Goal: Task Accomplishment & Management: Manage account settings

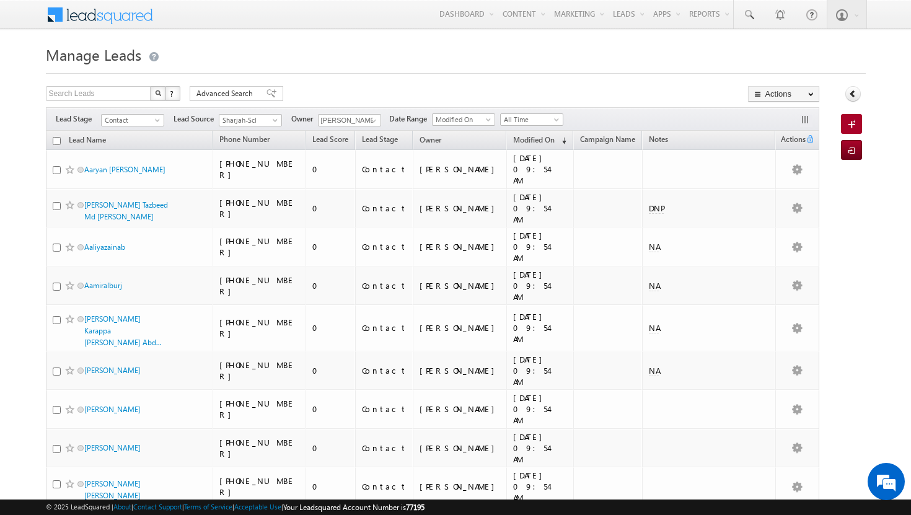
click at [59, 142] on input "checkbox" at bounding box center [57, 141] width 8 height 8
checkbox input "true"
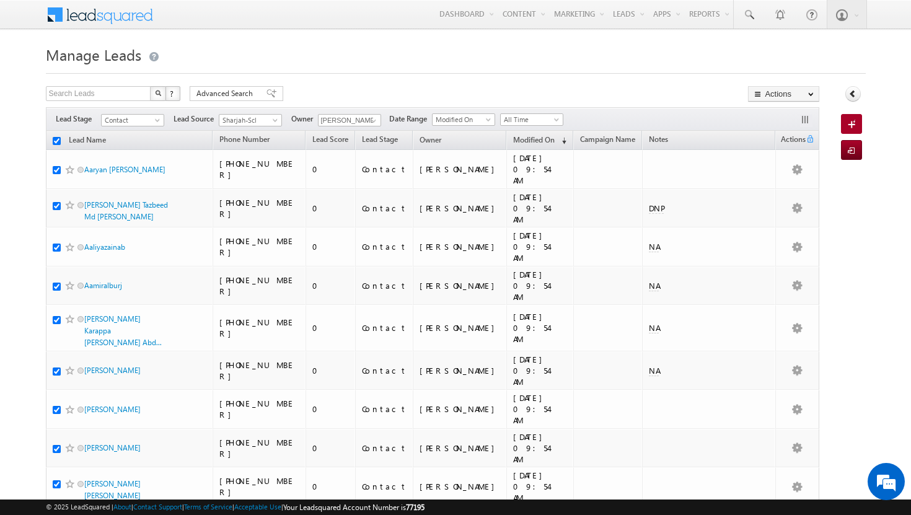
checkbox input "true"
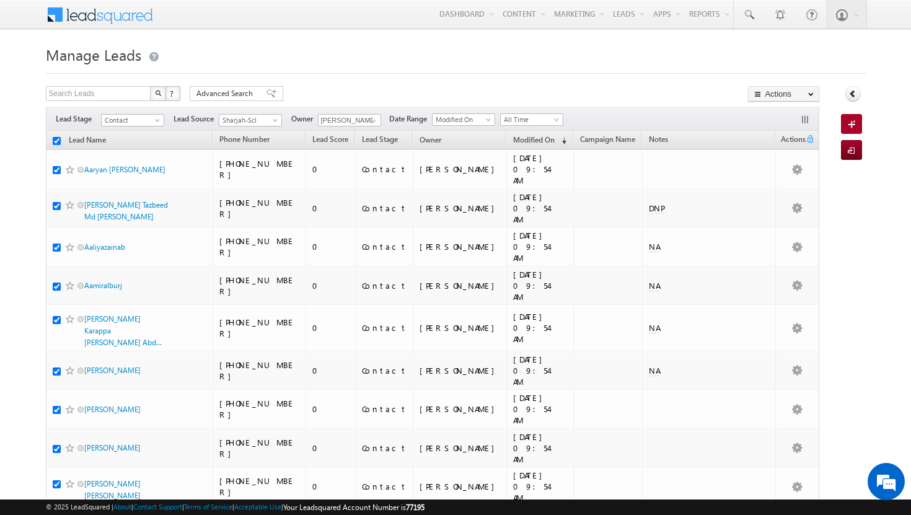
checkbox input "true"
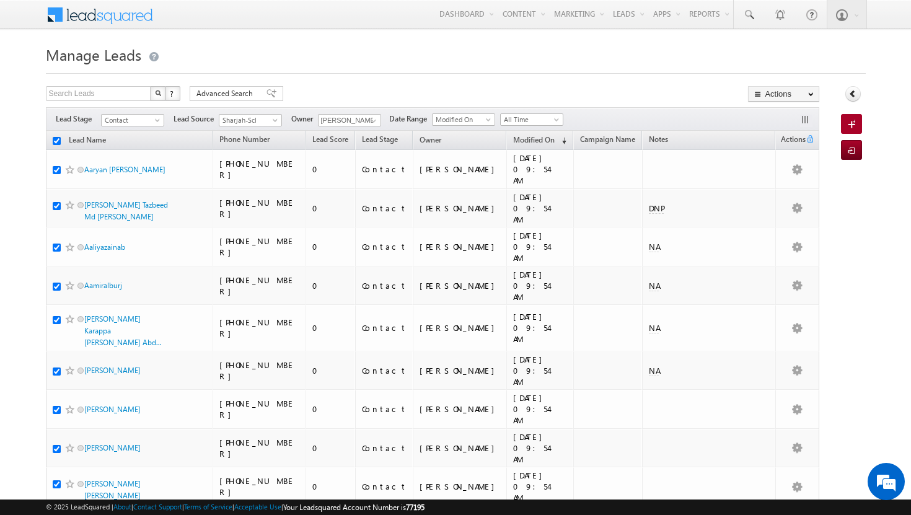
checkbox input "true"
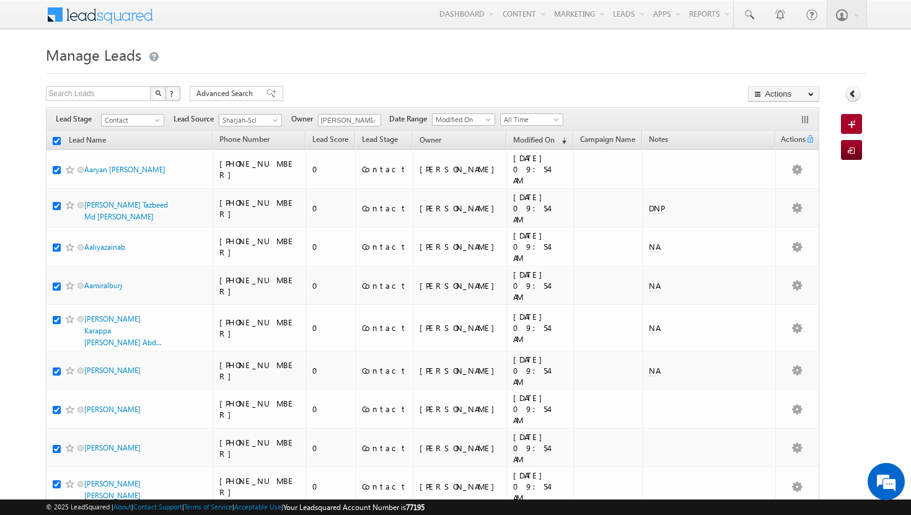
checkbox input "true"
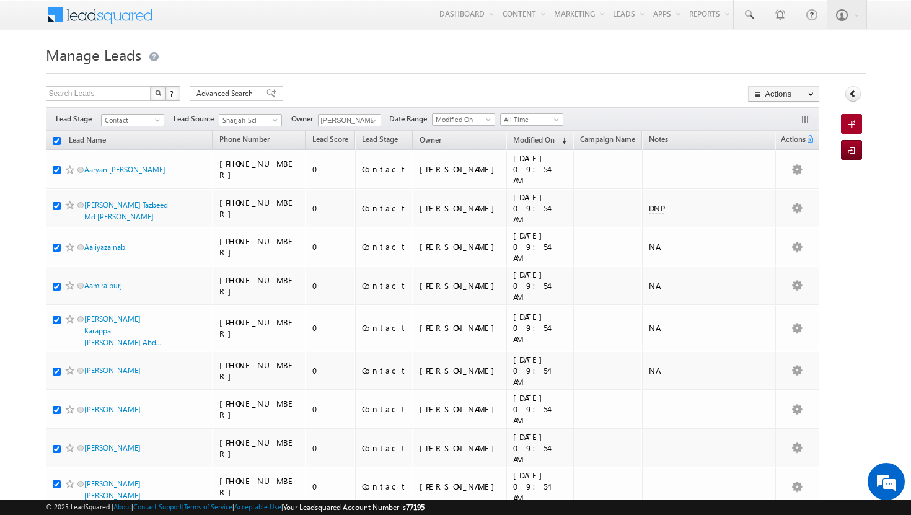
checkbox input "true"
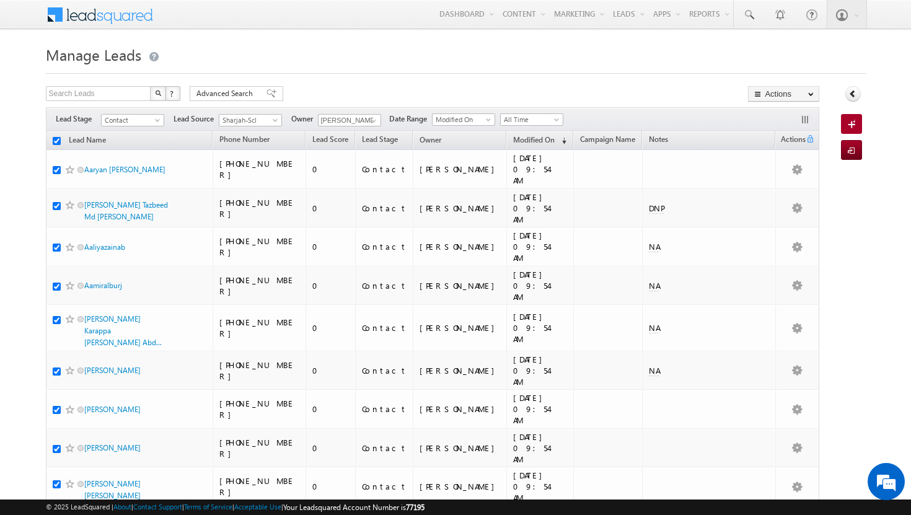
checkbox input "true"
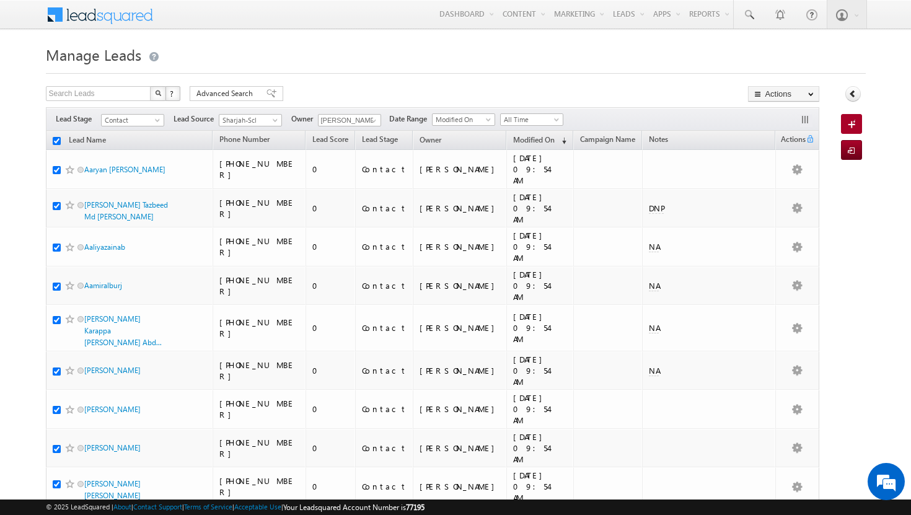
checkbox input "true"
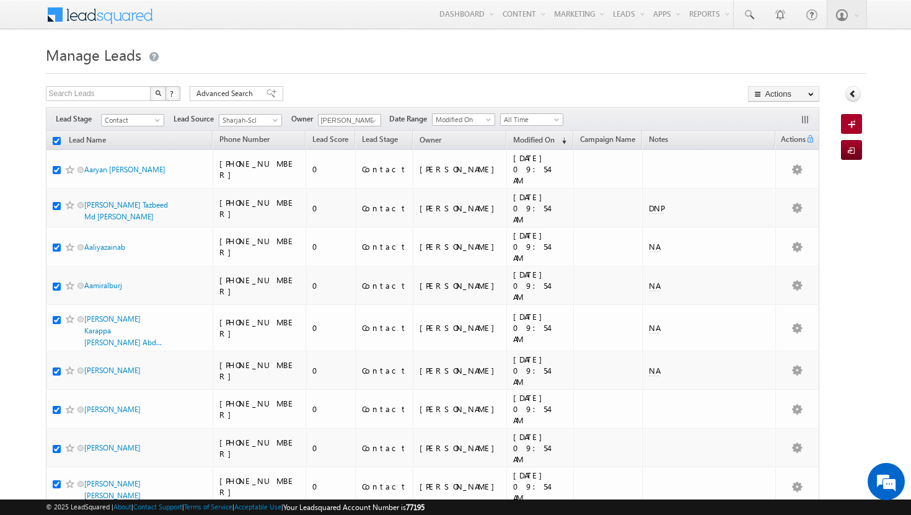
checkbox input "true"
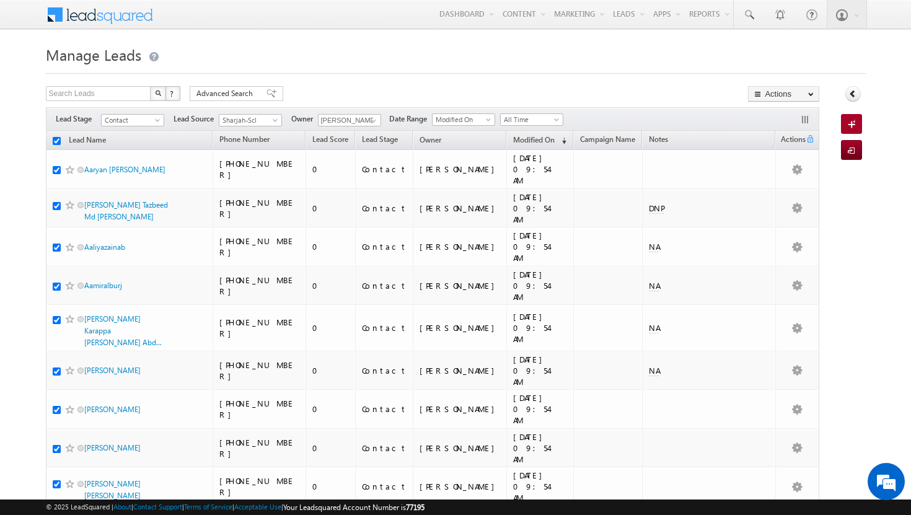
checkbox input "true"
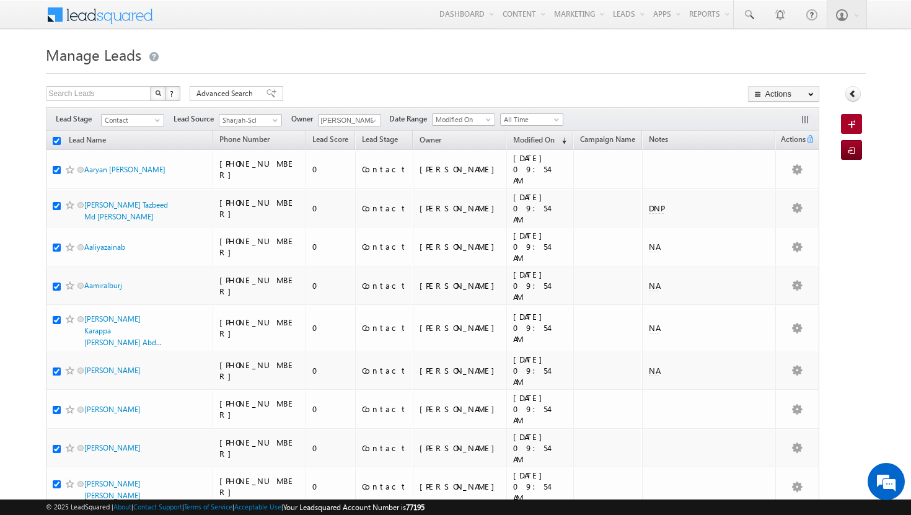
checkbox input "true"
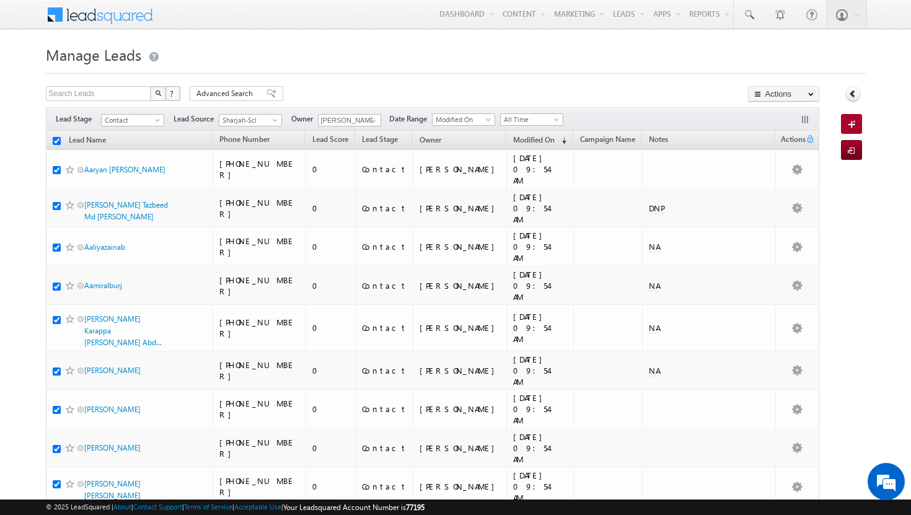
checkbox input "true"
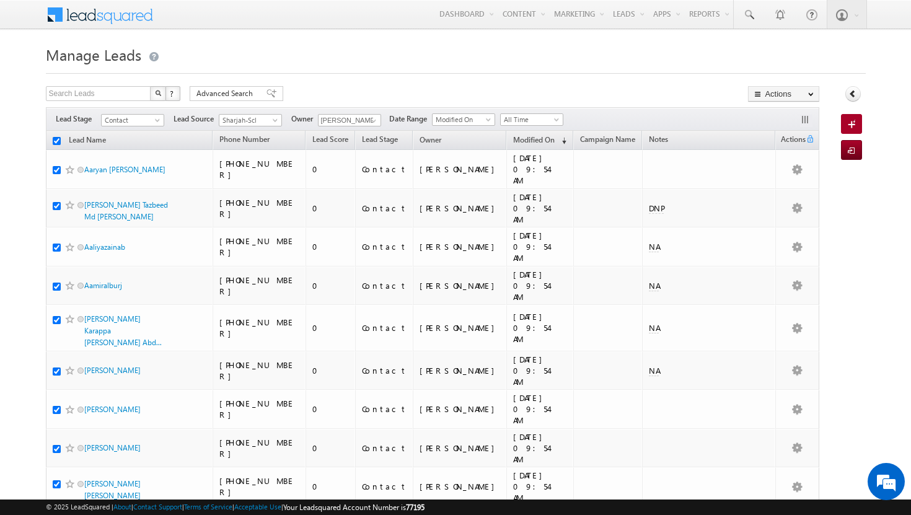
checkbox input "true"
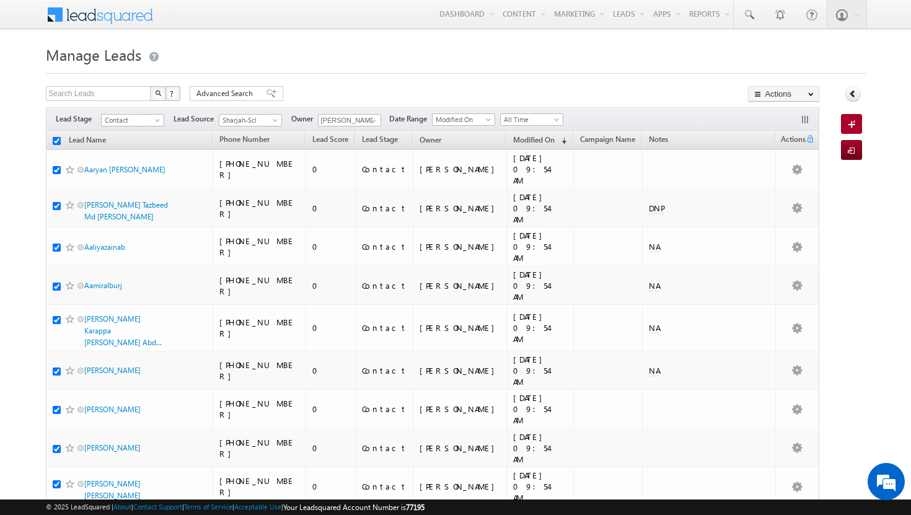
checkbox input "true"
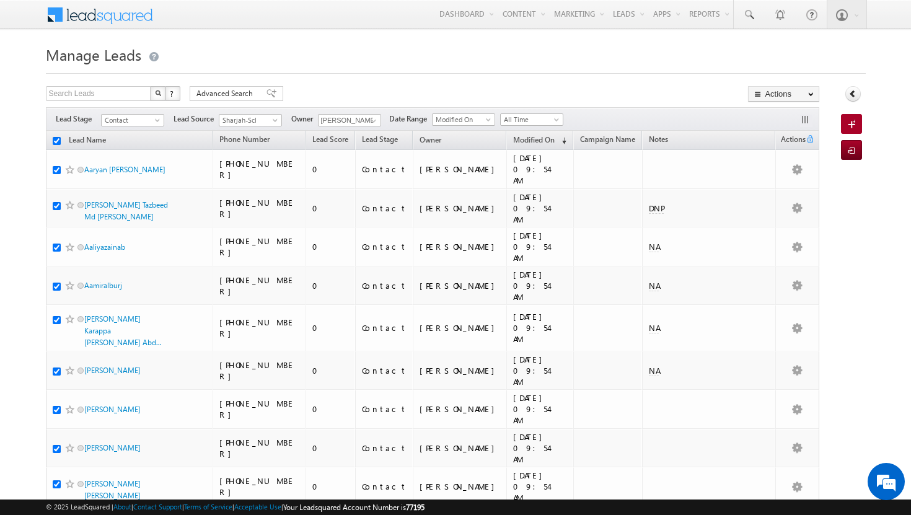
checkbox input "true"
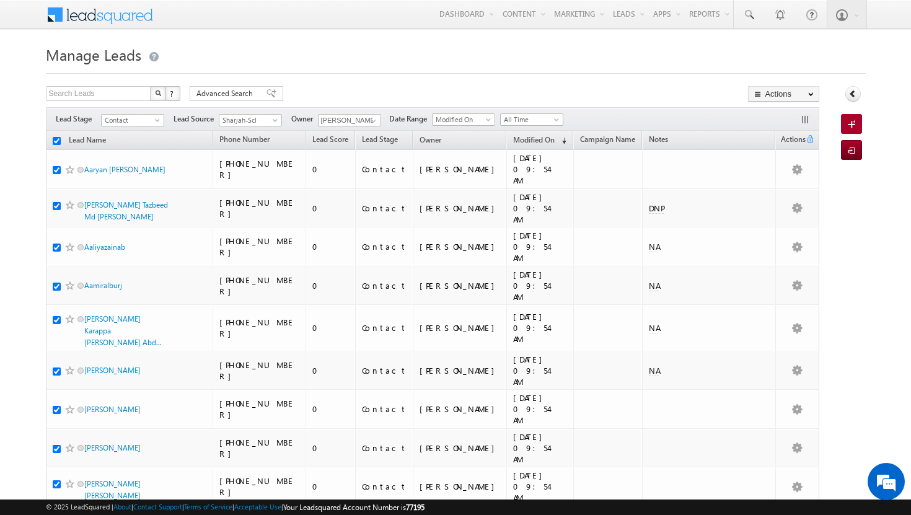
checkbox input "true"
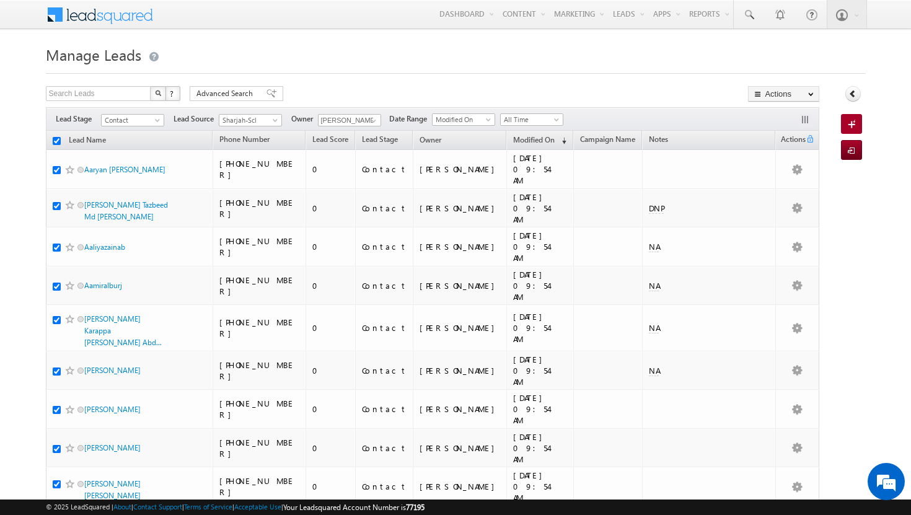
checkbox input "true"
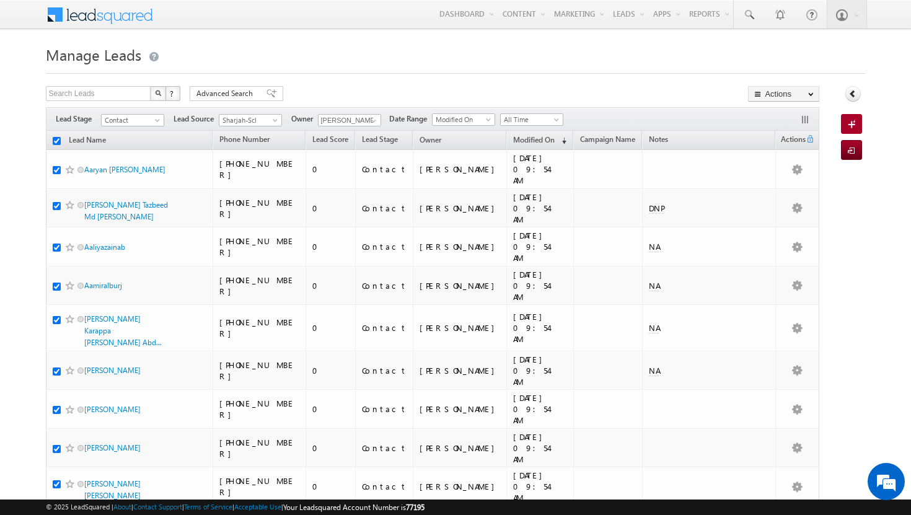
checkbox input "true"
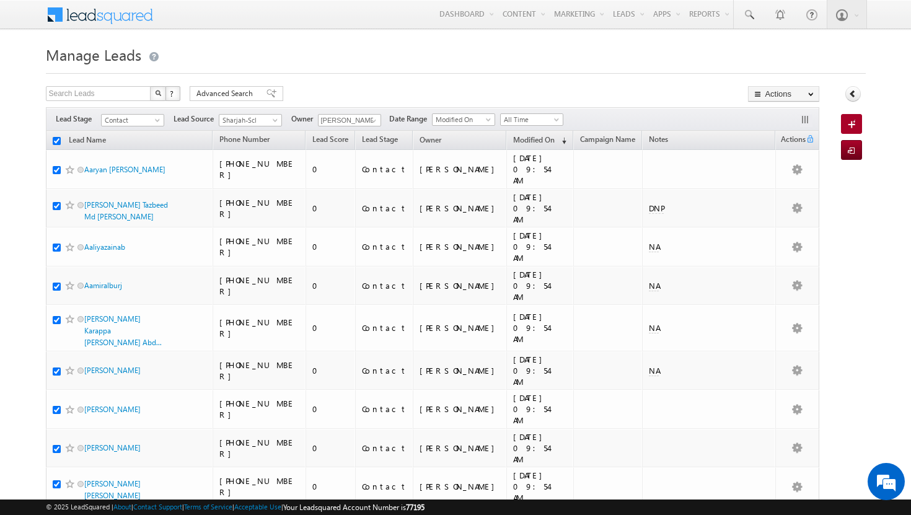
checkbox input "true"
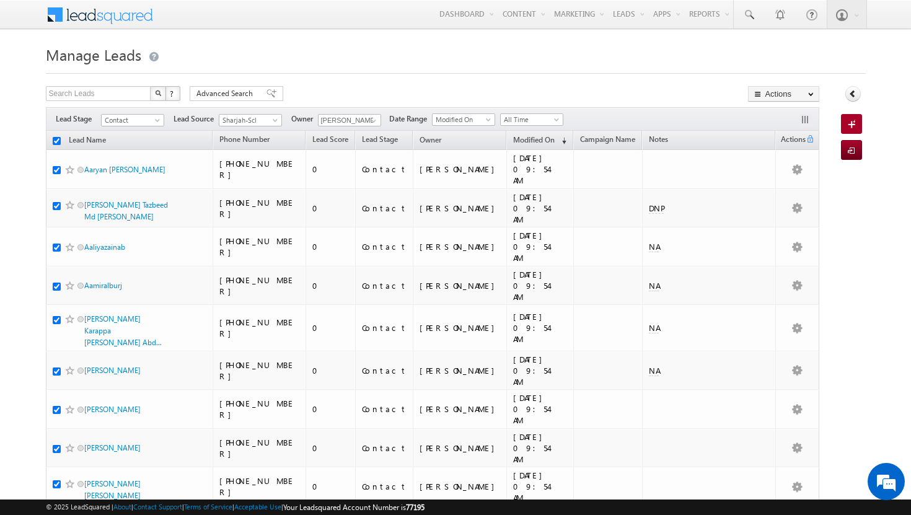
checkbox input "true"
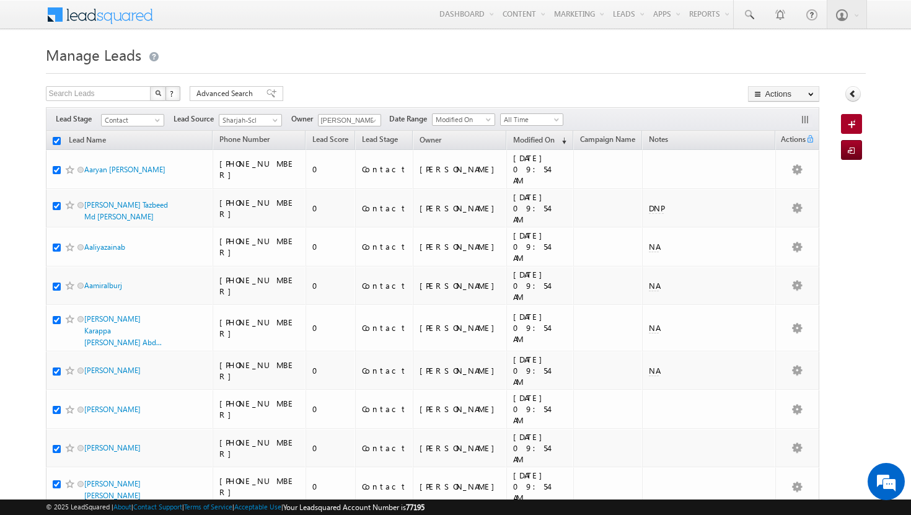
checkbox input "true"
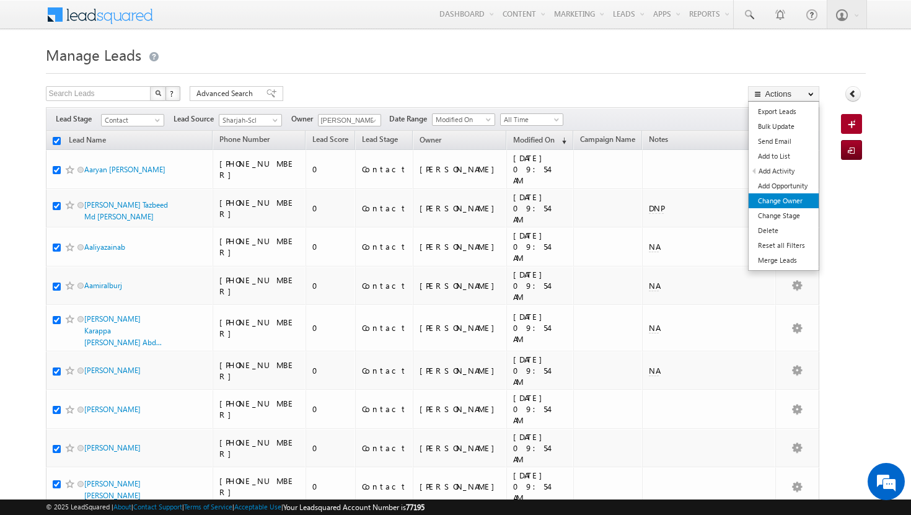
click at [802, 205] on link "Change Owner" at bounding box center [783, 200] width 70 height 15
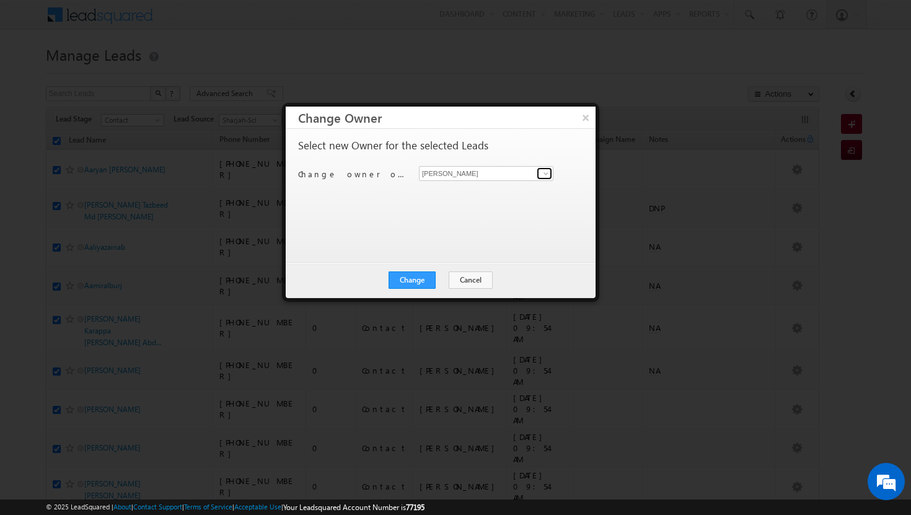
click at [541, 173] on span at bounding box center [546, 174] width 10 height 10
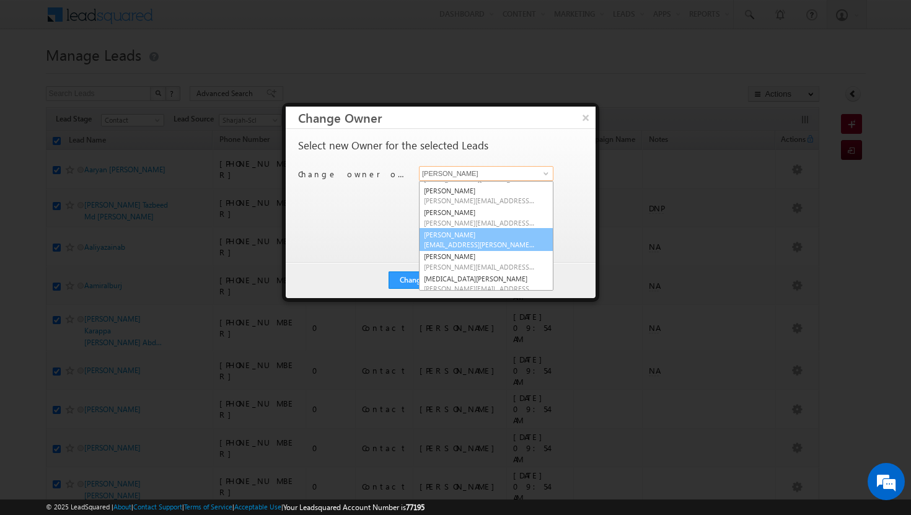
scroll to position [47, 0]
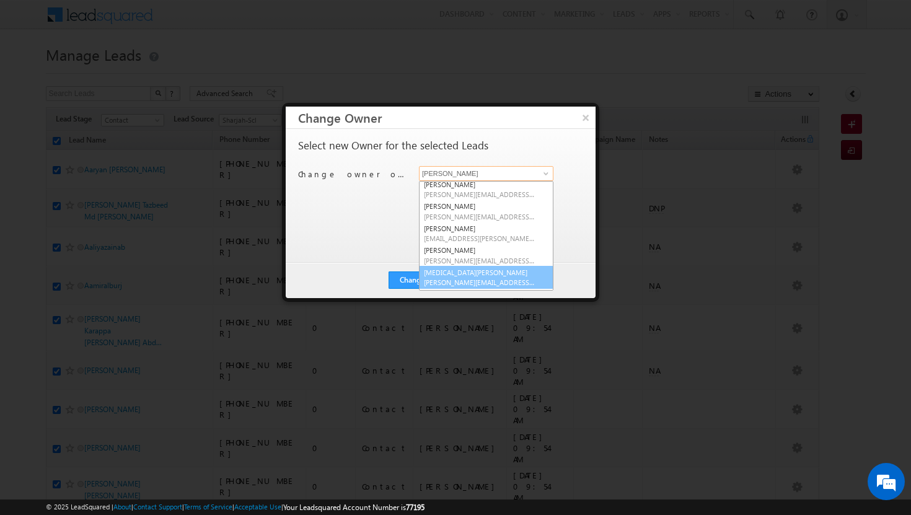
click at [466, 273] on link "[MEDICAL_DATA][PERSON_NAME] [MEDICAL_DATA][PERSON_NAME][EMAIL_ADDRESS][DOMAIN_N…" at bounding box center [486, 278] width 134 height 24
type input "[MEDICAL_DATA][PERSON_NAME]"
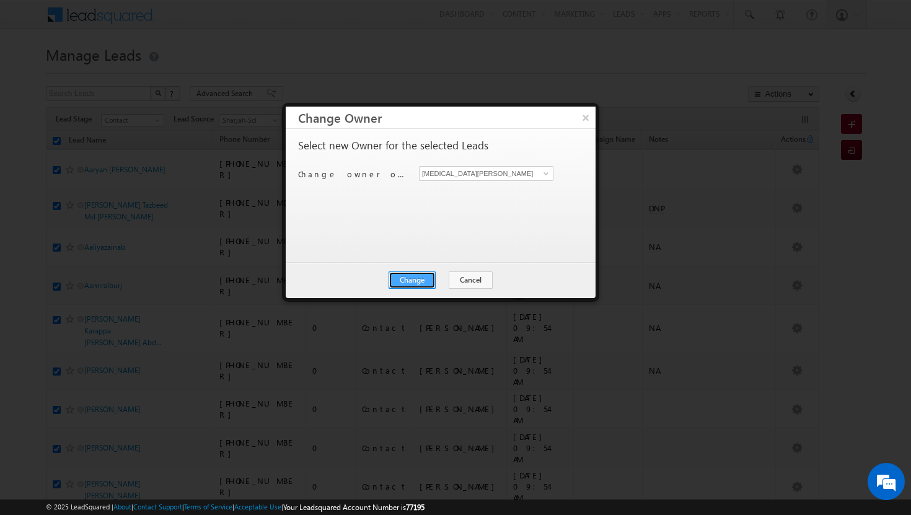
click at [423, 274] on button "Change" at bounding box center [411, 279] width 47 height 17
click at [437, 275] on button "Close" at bounding box center [443, 279] width 40 height 17
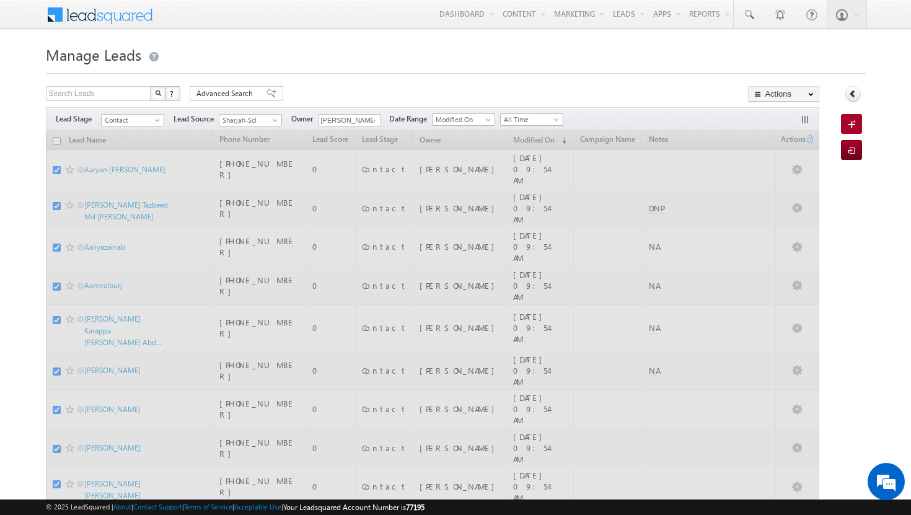
checkbox input "false"
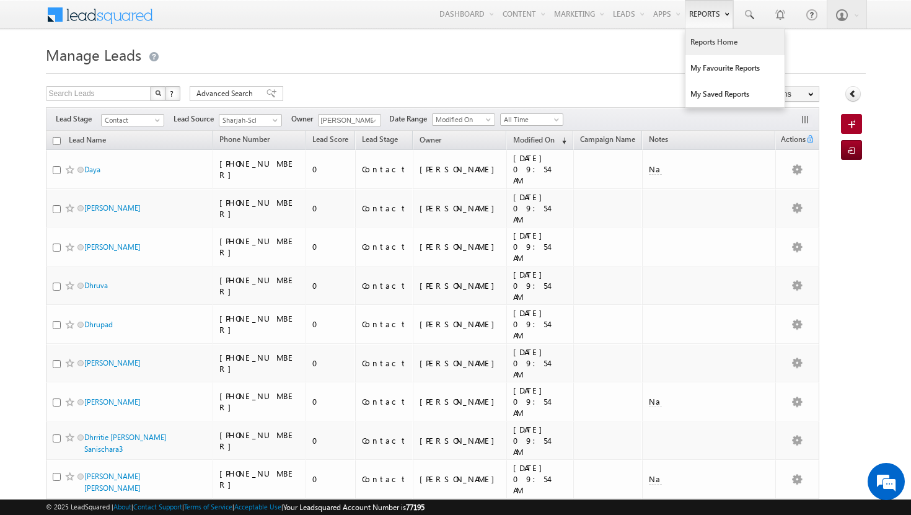
click at [707, 43] on link "Reports Home" at bounding box center [734, 42] width 99 height 26
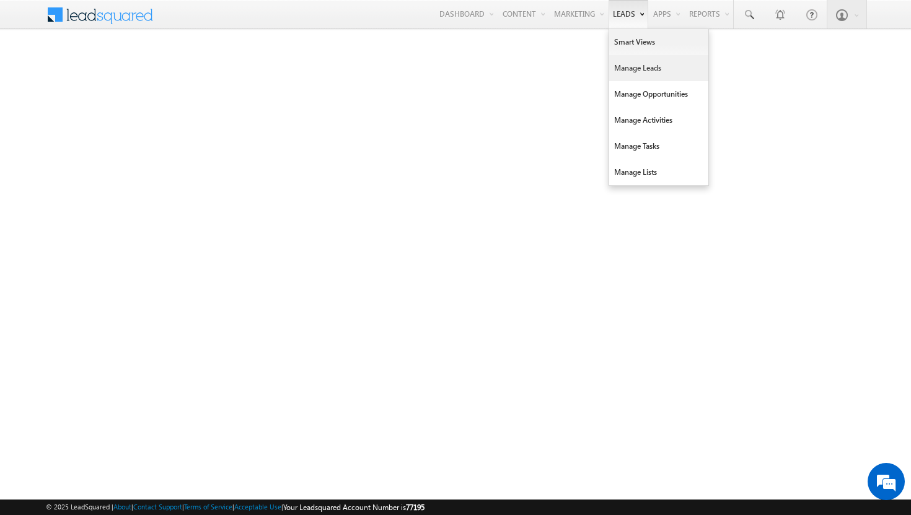
click at [634, 66] on link "Manage Leads" at bounding box center [658, 68] width 99 height 26
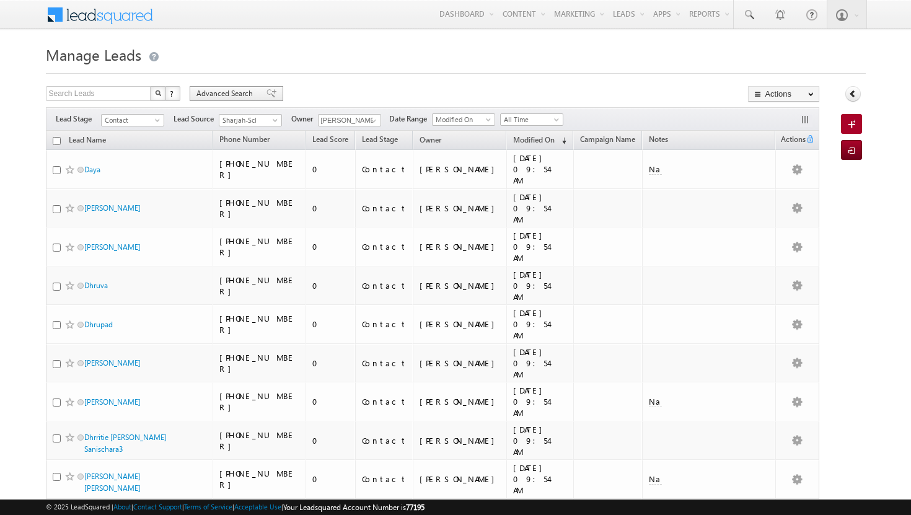
click at [231, 94] on span "Advanced Search" at bounding box center [226, 93] width 60 height 11
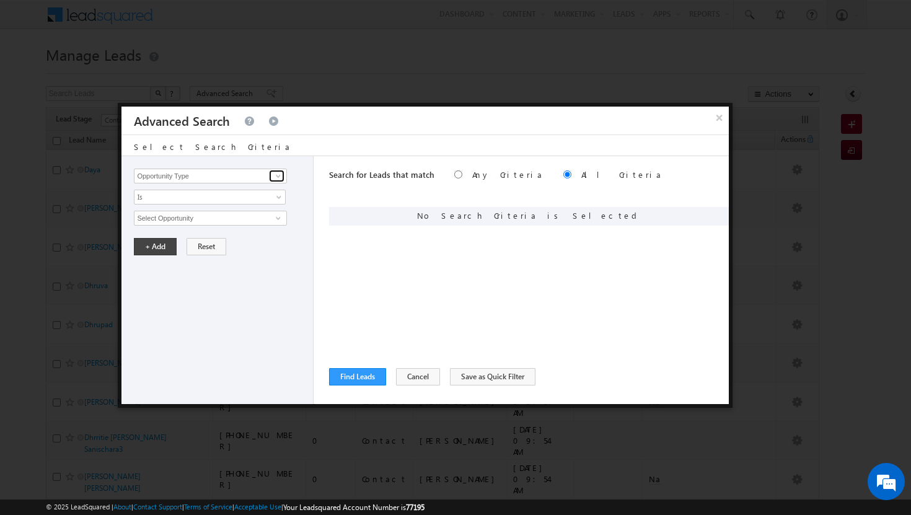
click at [280, 177] on span at bounding box center [278, 176] width 10 height 10
click at [214, 224] on link "Modified On" at bounding box center [210, 227] width 152 height 14
type input "Modified On"
click at [280, 217] on span at bounding box center [280, 221] width 10 height 10
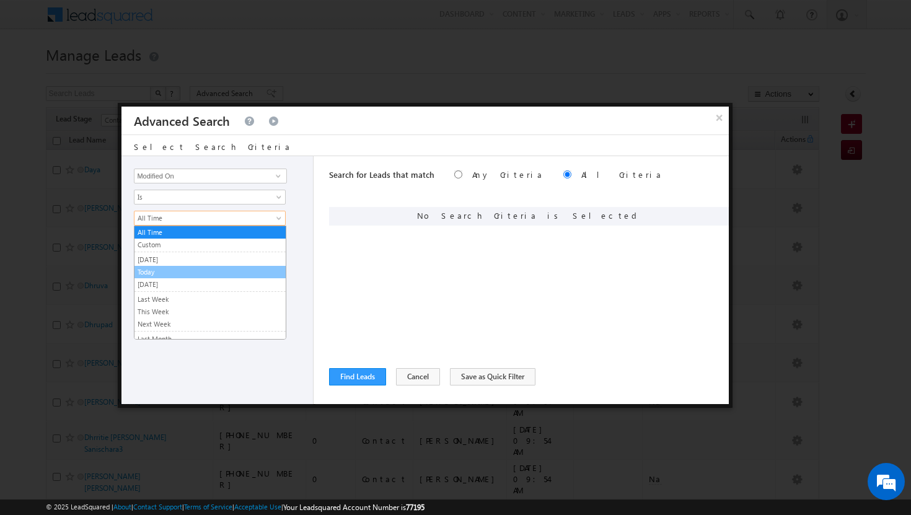
click at [250, 266] on link "Today" at bounding box center [209, 271] width 151 height 11
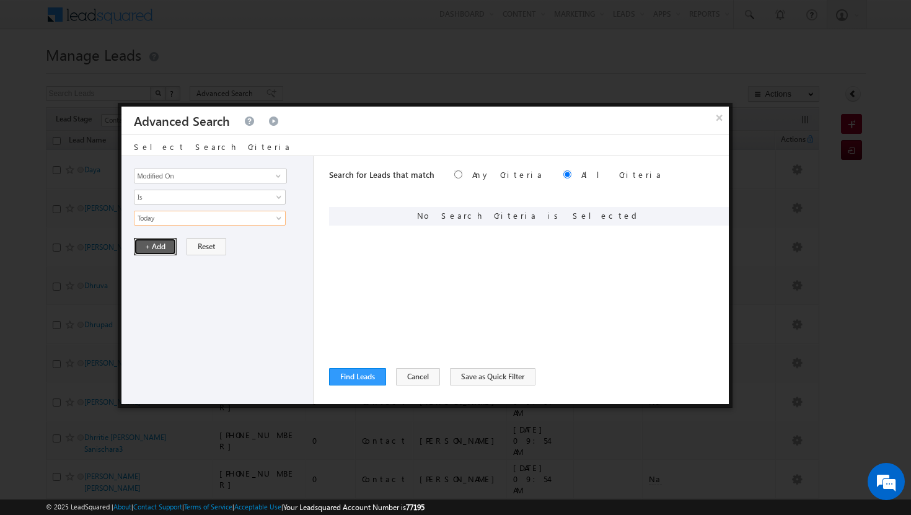
click at [162, 247] on button "+ Add" at bounding box center [155, 246] width 43 height 17
click at [278, 176] on span at bounding box center [278, 176] width 10 height 10
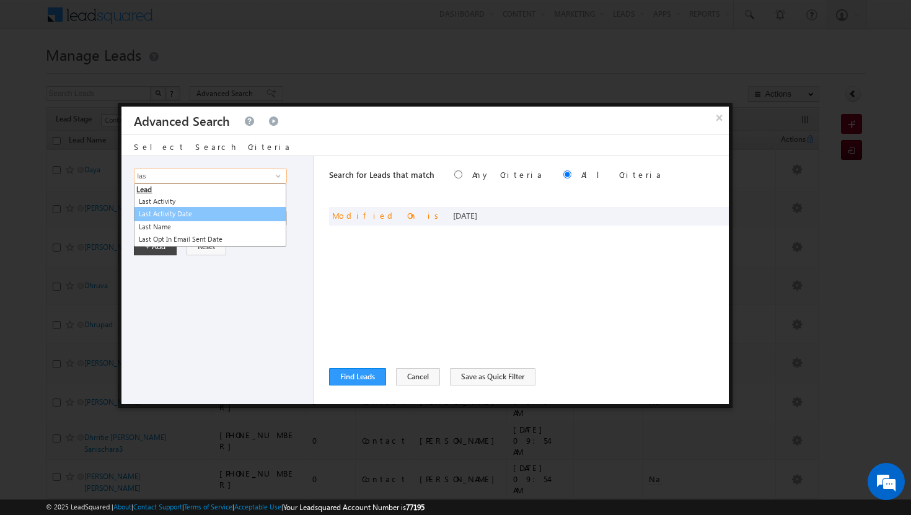
click at [213, 211] on link "Last Activity Date" at bounding box center [210, 214] width 152 height 14
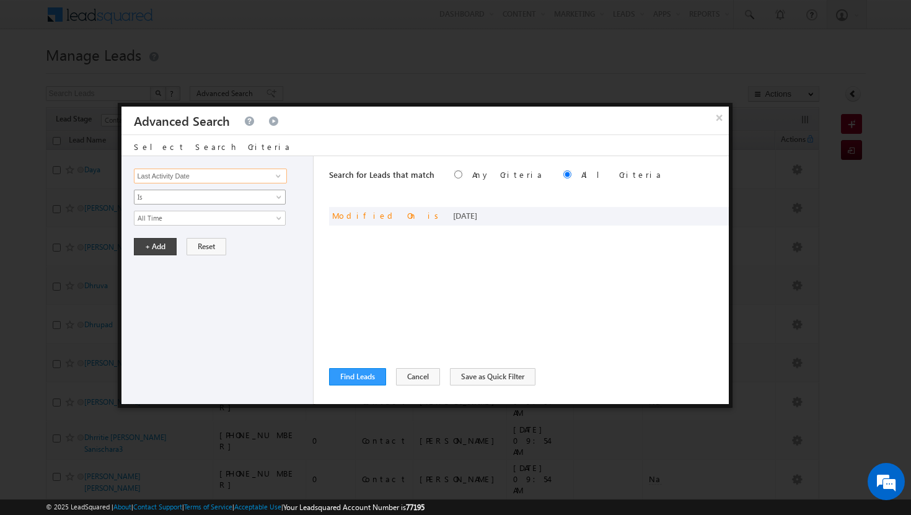
type input "Last Activity Date"
click at [274, 195] on link "Is" at bounding box center [210, 197] width 152 height 15
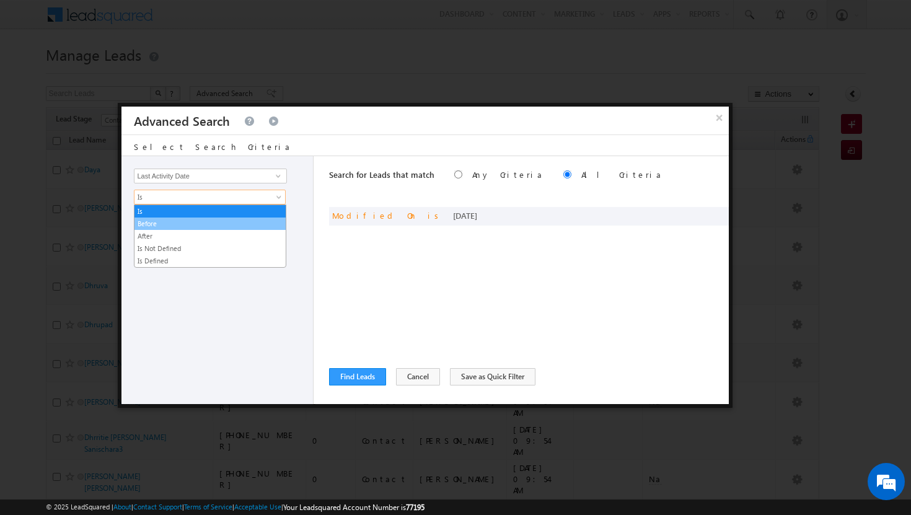
click at [251, 225] on link "Before" at bounding box center [209, 223] width 151 height 11
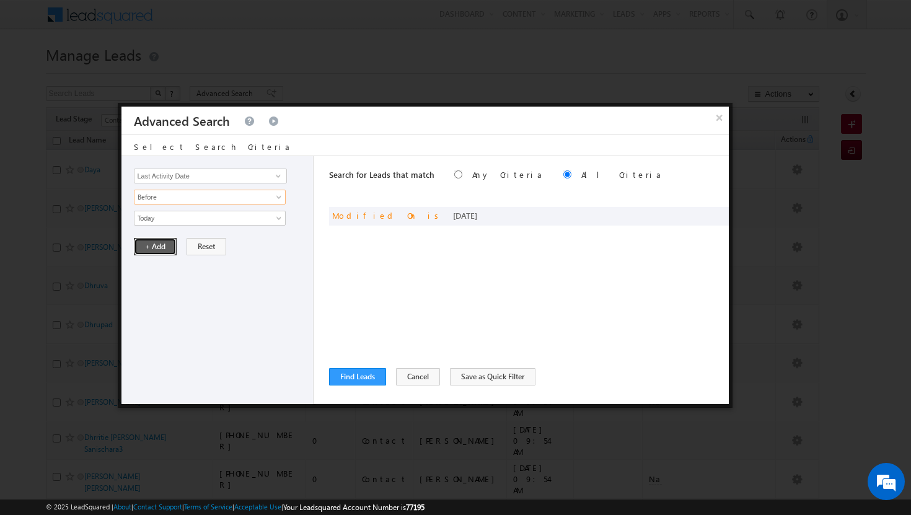
click at [160, 249] on button "+ Add" at bounding box center [155, 246] width 43 height 17
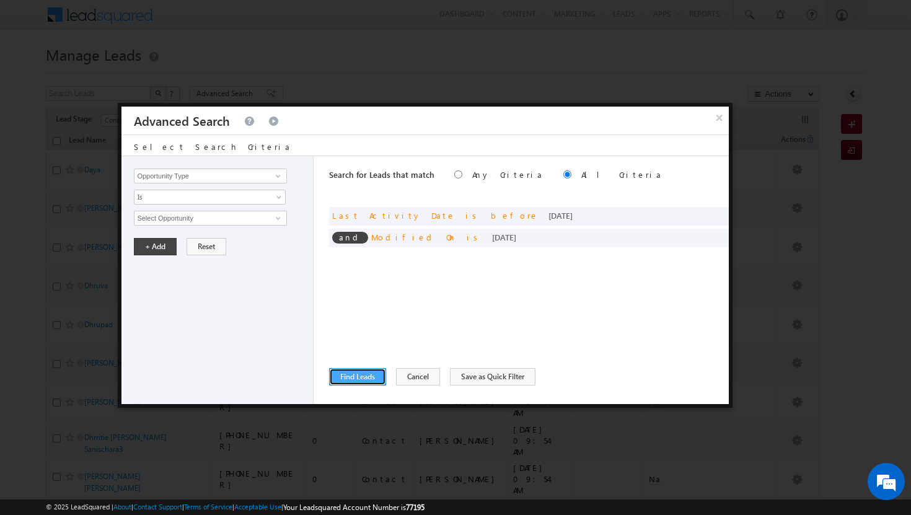
click at [354, 375] on button "Find Leads" at bounding box center [357, 376] width 57 height 17
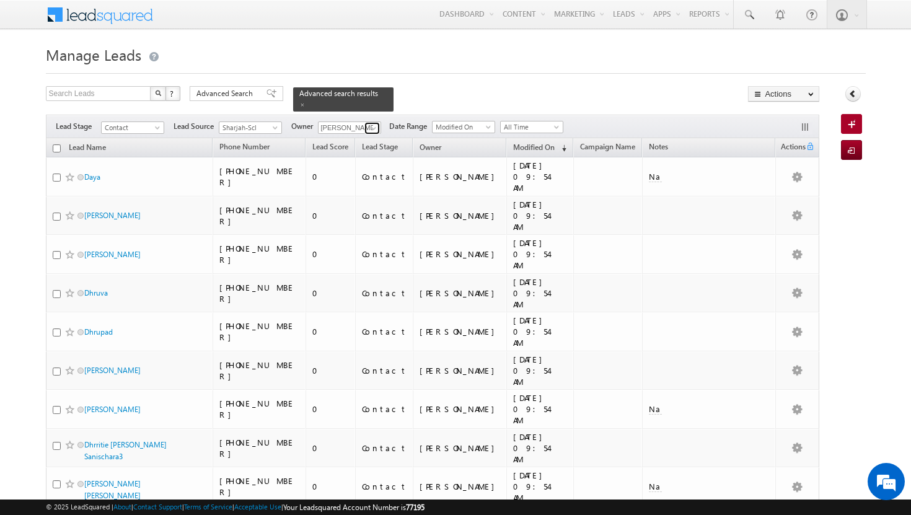
click at [374, 123] on span at bounding box center [374, 128] width 10 height 10
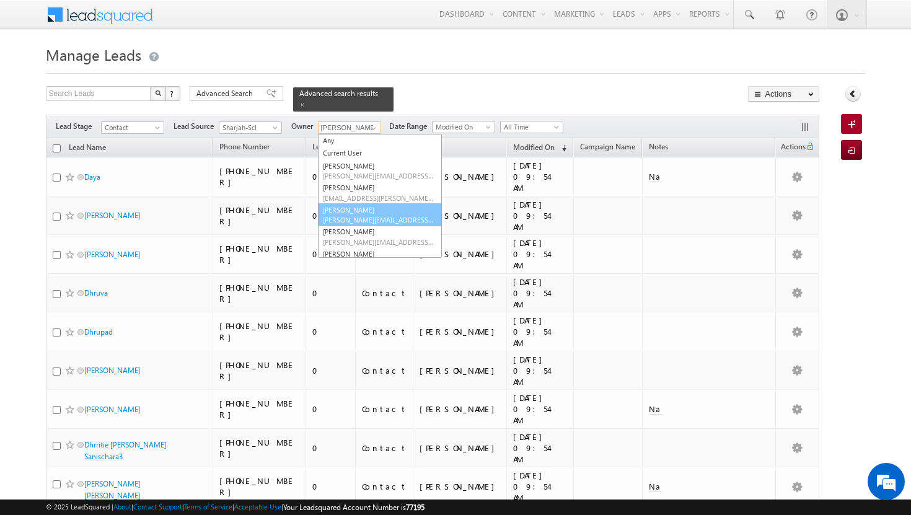
click at [367, 203] on link "athul sajay athul.sajay@indglobal.ae" at bounding box center [380, 215] width 124 height 24
type input "[PERSON_NAME]"
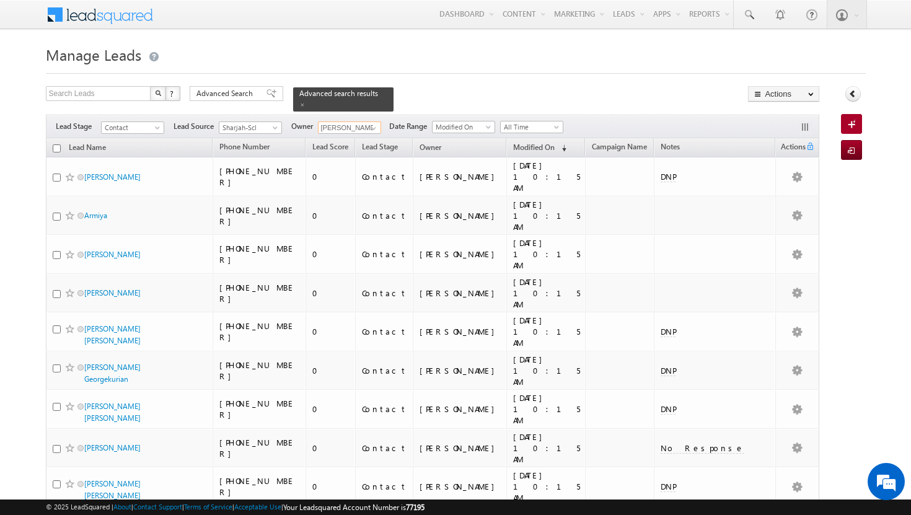
click at [58, 144] on input "checkbox" at bounding box center [57, 148] width 8 height 8
checkbox input "true"
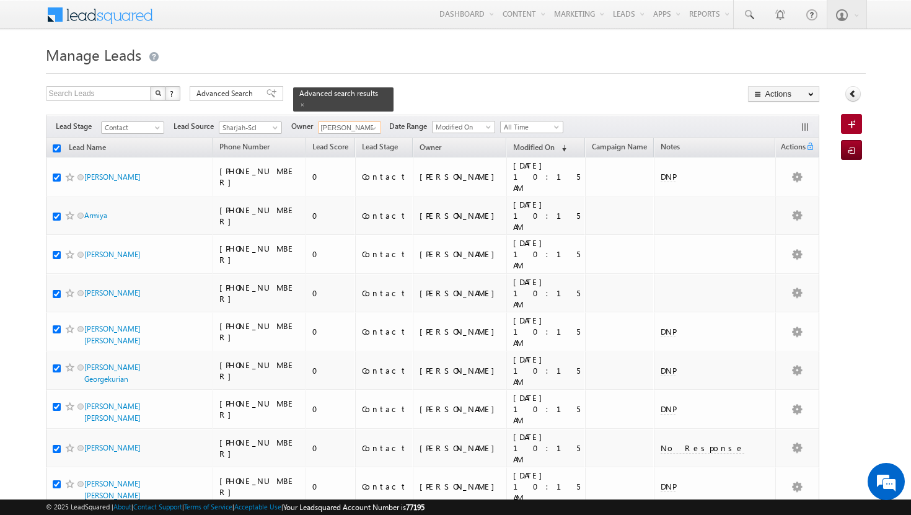
checkbox input "true"
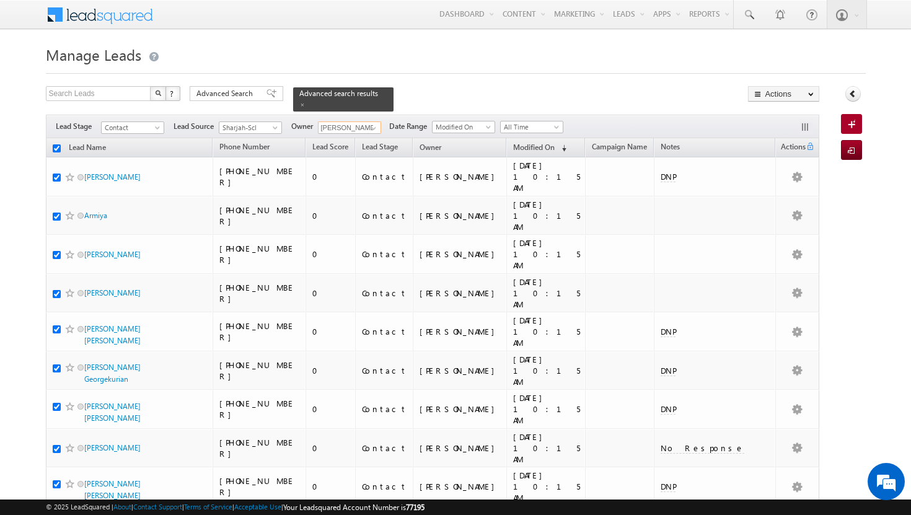
checkbox input "true"
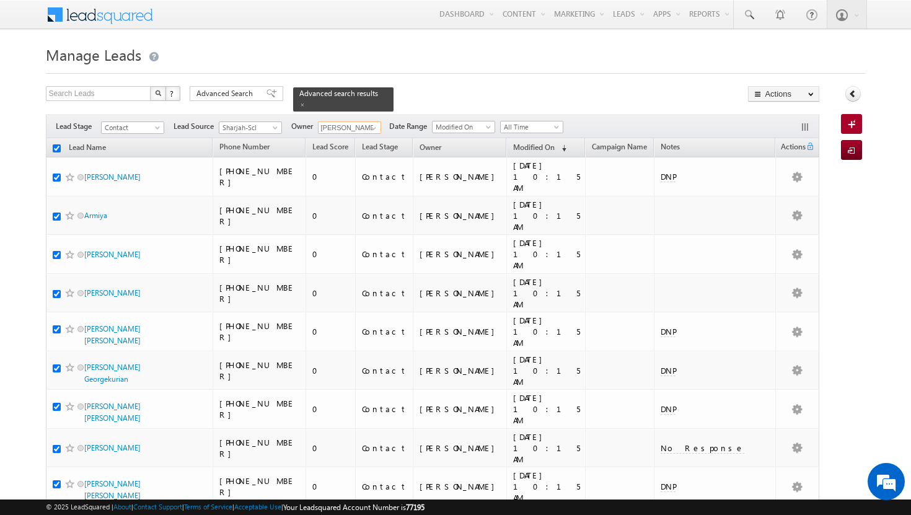
checkbox input "true"
click at [53, 144] on input "checkbox" at bounding box center [57, 148] width 8 height 8
checkbox input "false"
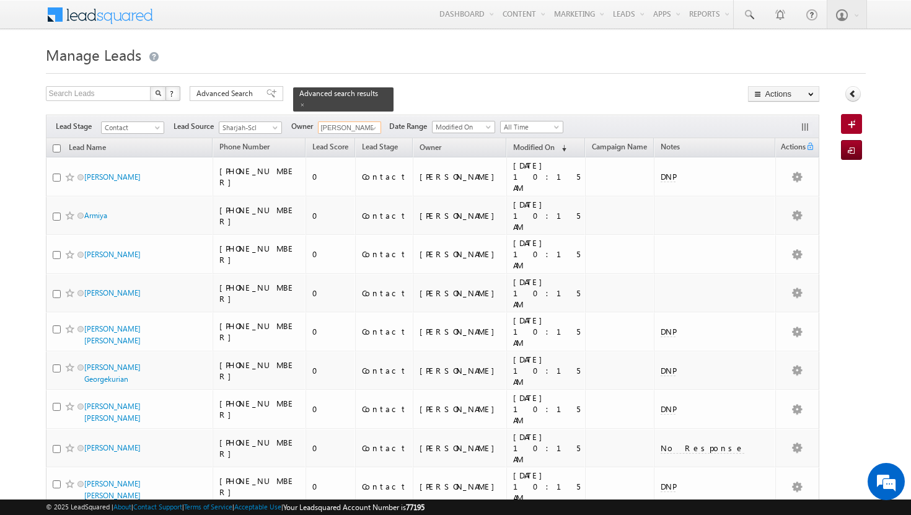
checkbox input "false"
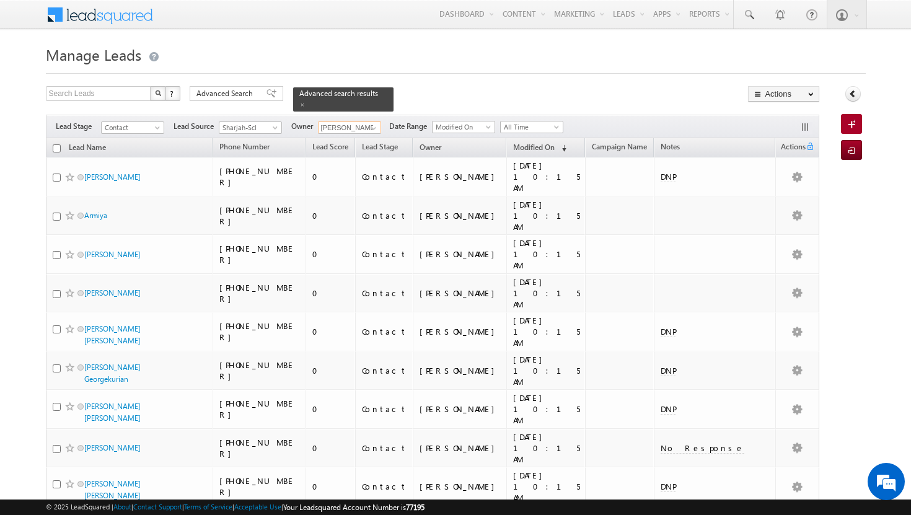
checkbox input "false"
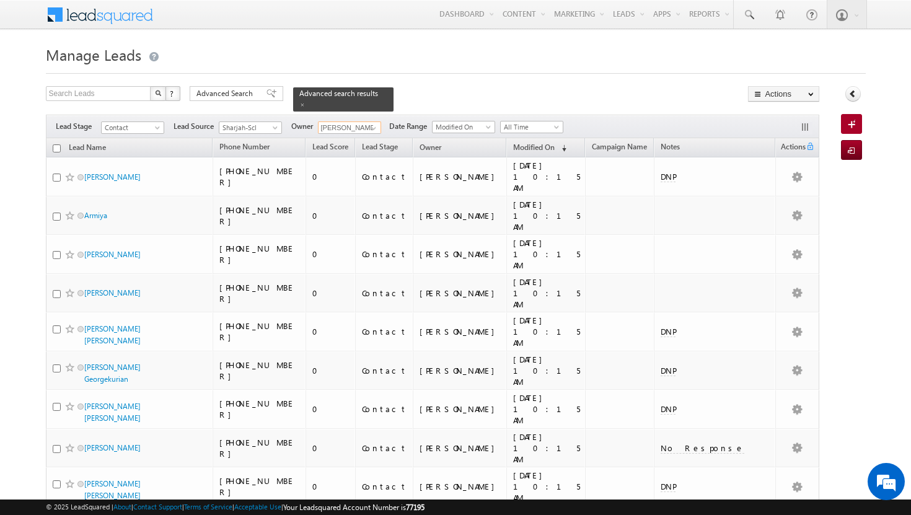
checkbox input "false"
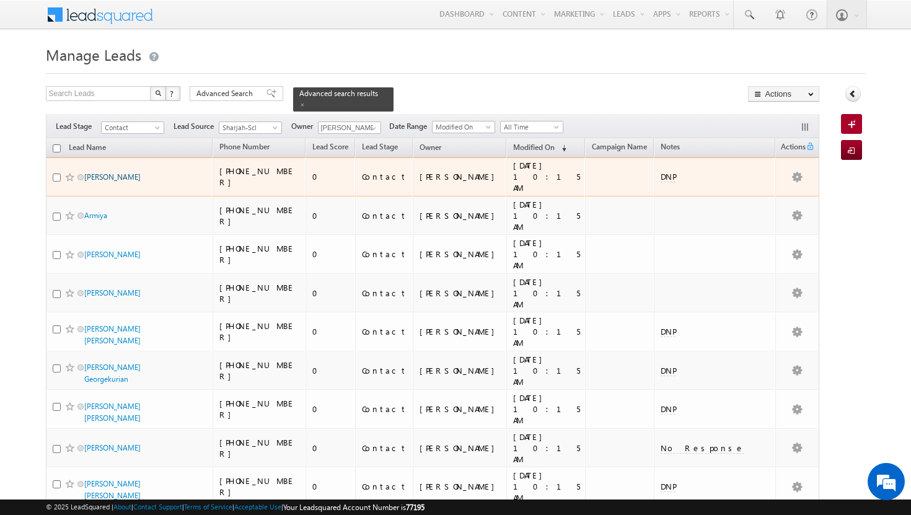
click at [89, 172] on link "Arifa" at bounding box center [112, 176] width 56 height 9
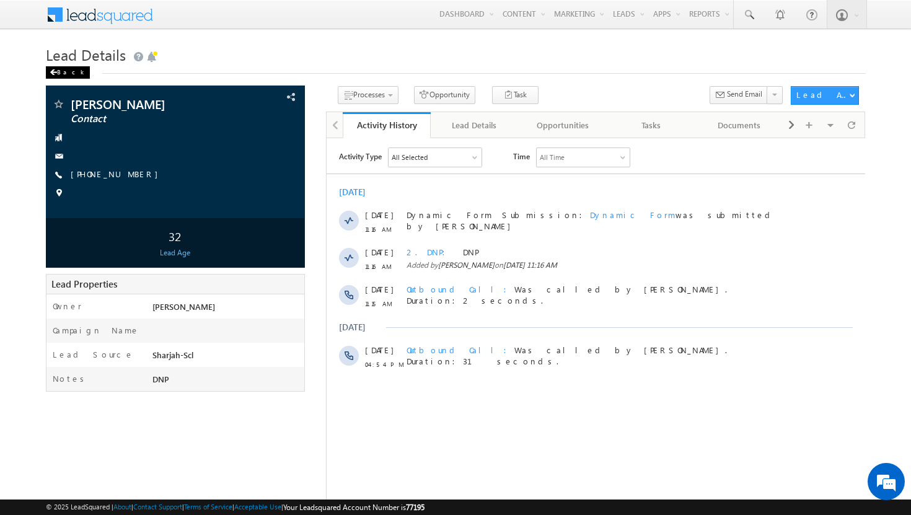
click at [68, 71] on div "Back" at bounding box center [68, 72] width 44 height 12
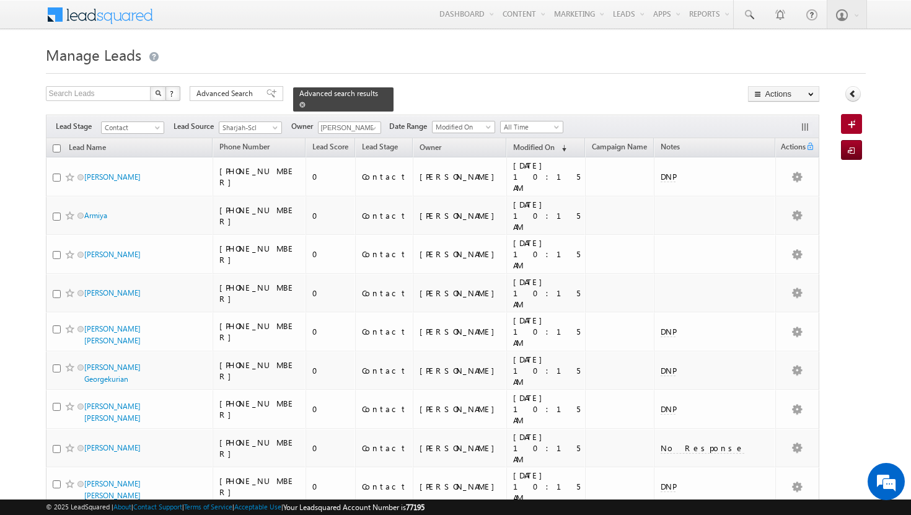
click at [305, 102] on span at bounding box center [302, 105] width 6 height 6
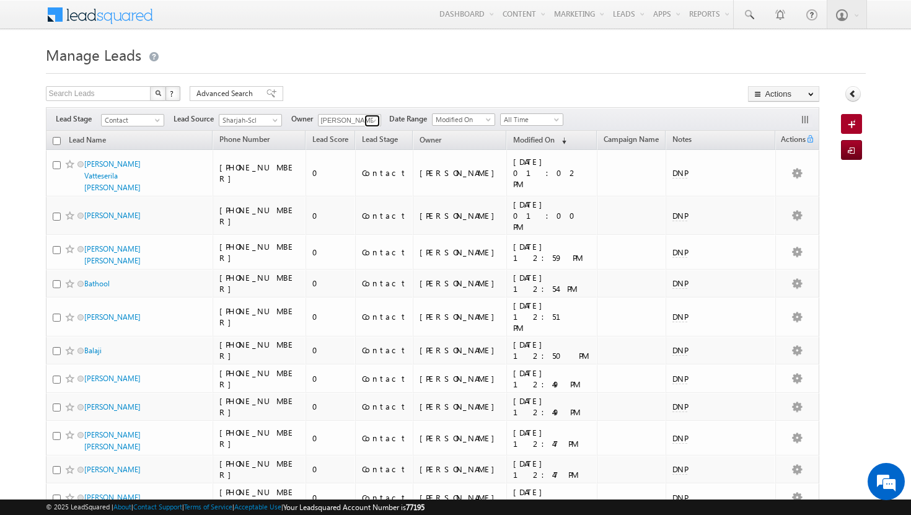
click at [379, 121] on link at bounding box center [371, 121] width 15 height 12
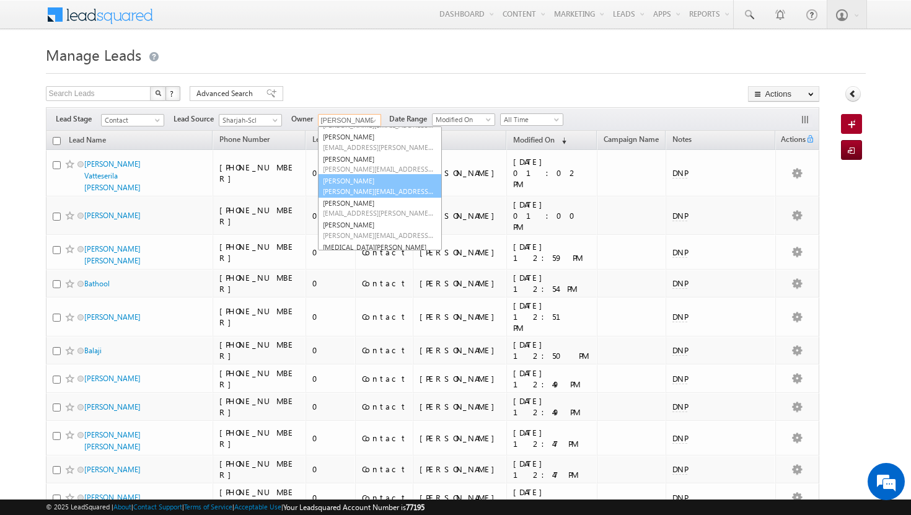
scroll to position [45, 0]
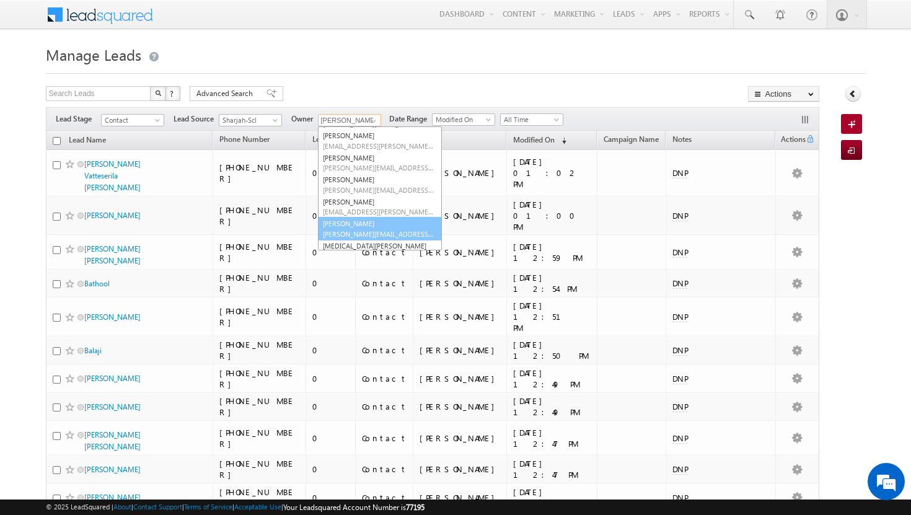
click at [359, 230] on span "[PERSON_NAME][EMAIL_ADDRESS][PERSON_NAME][DOMAIN_NAME]" at bounding box center [379, 233] width 112 height 9
type input "[PERSON_NAME]"
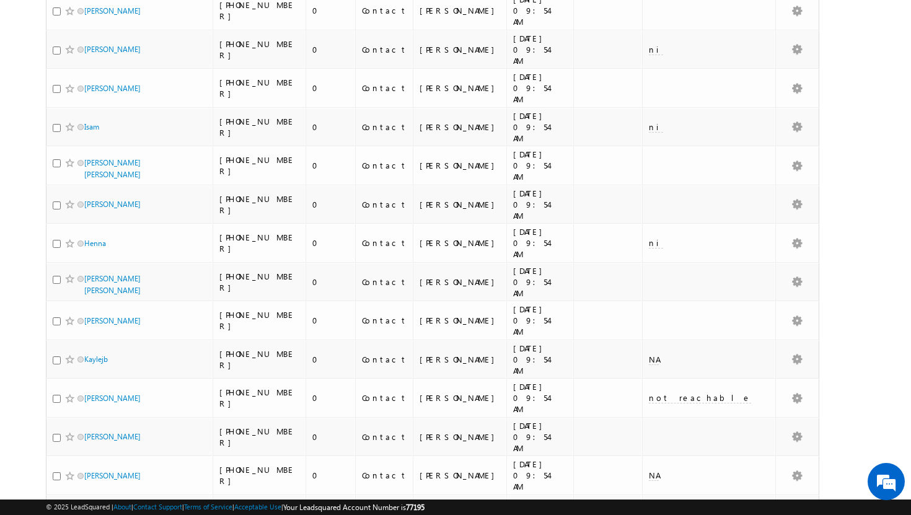
scroll to position [2630, 0]
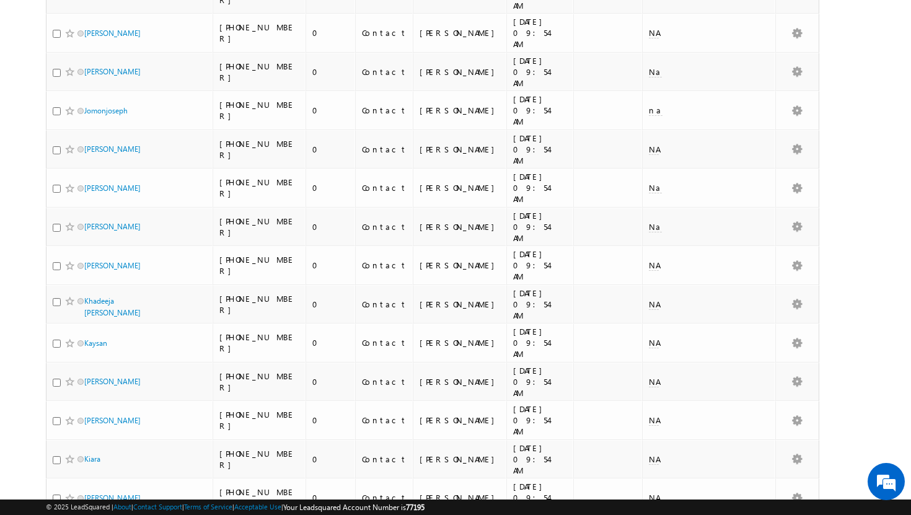
click at [88, 482] on li "50" at bounding box center [88, 480] width 30 height 12
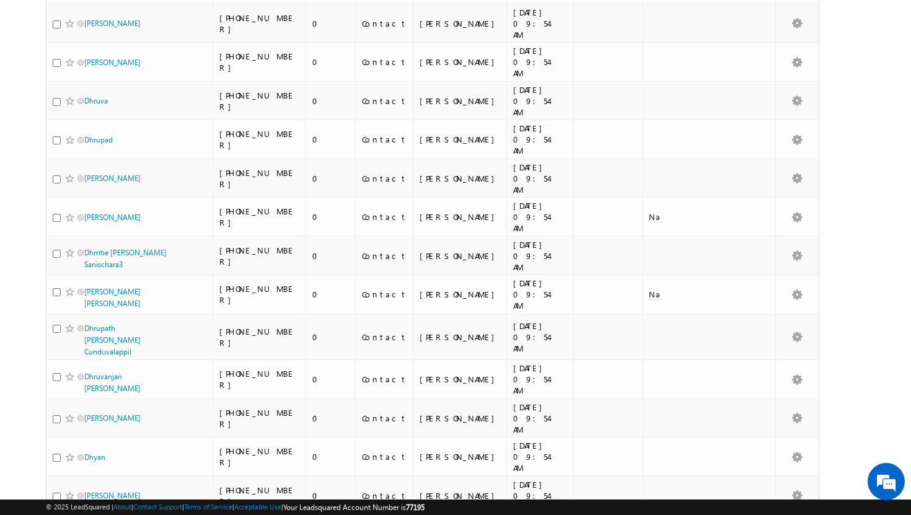
scroll to position [0, 0]
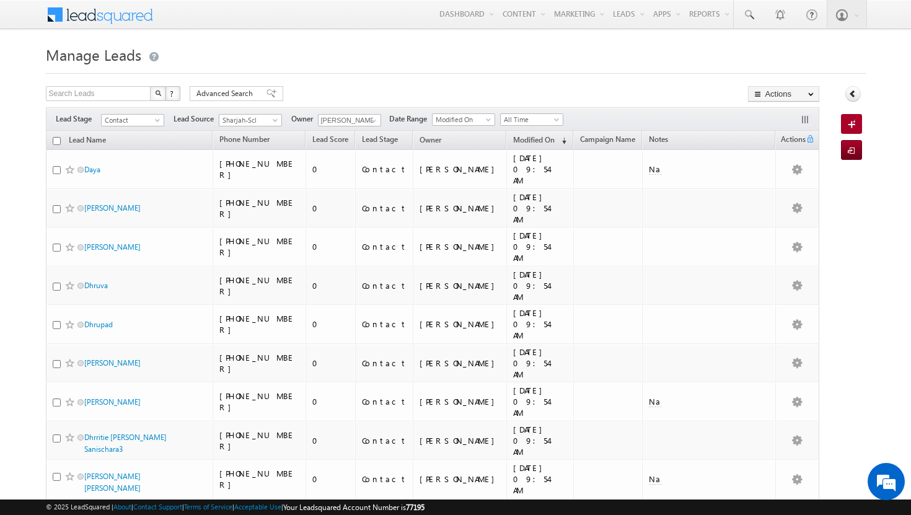
click at [55, 145] on input "checkbox" at bounding box center [57, 141] width 8 height 8
checkbox input "true"
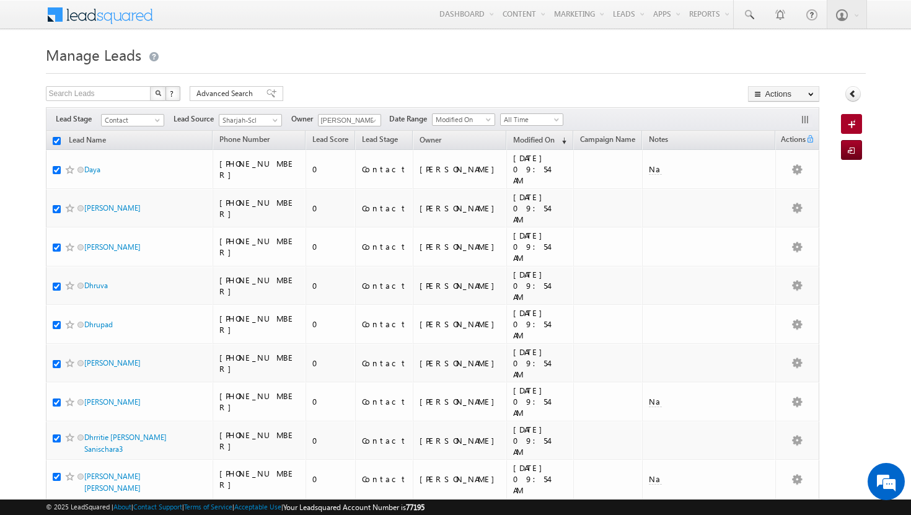
checkbox input "true"
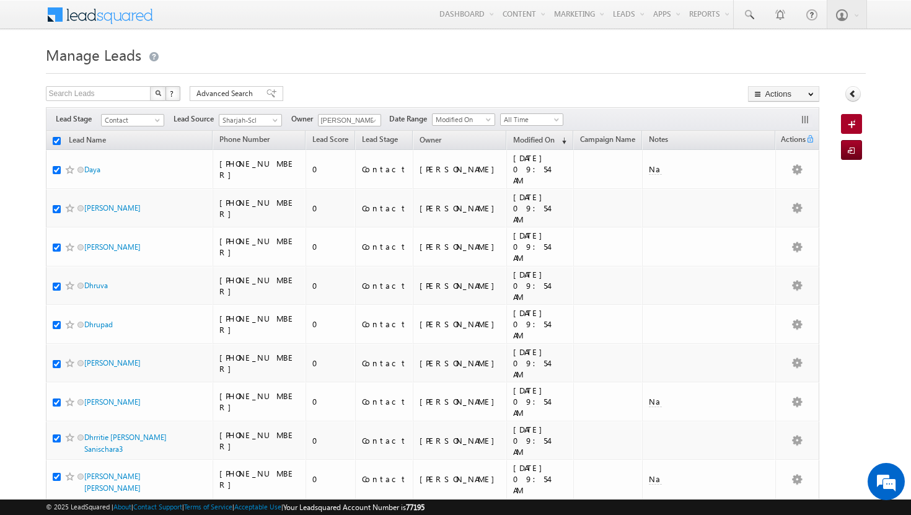
checkbox input "true"
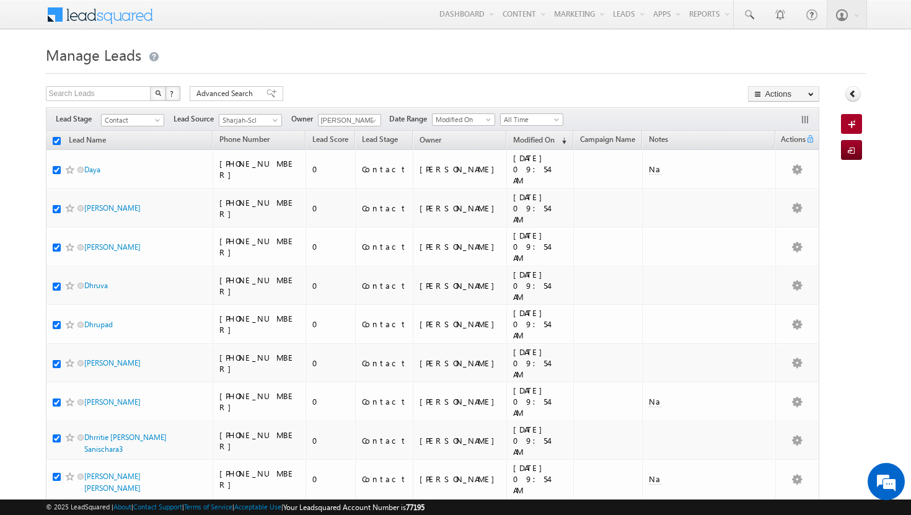
checkbox input "true"
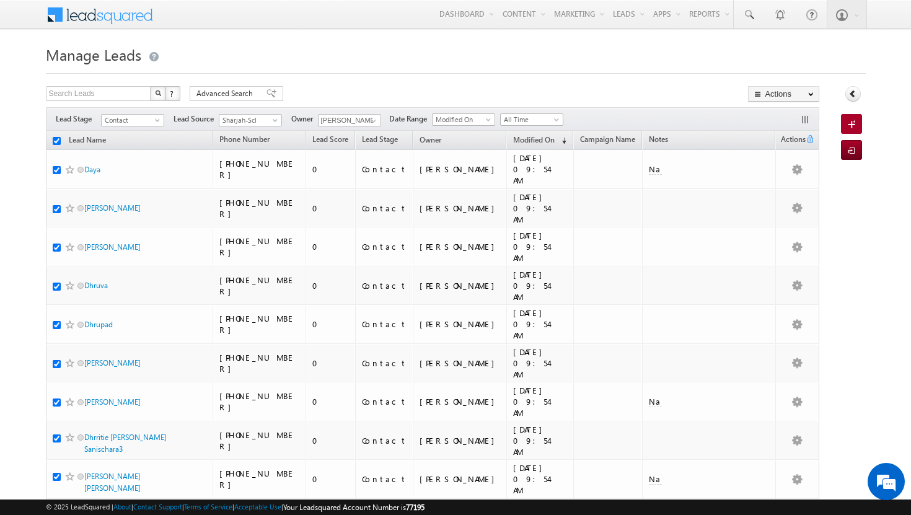
checkbox input "true"
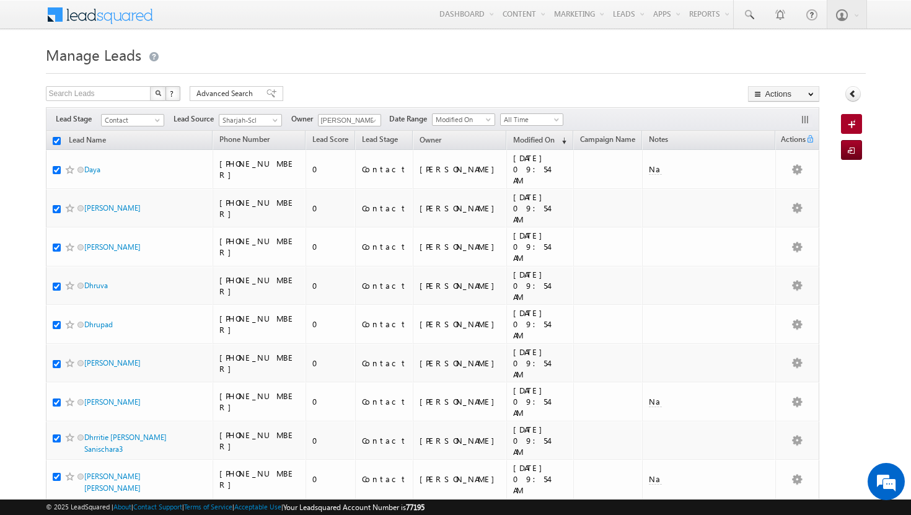
checkbox input "true"
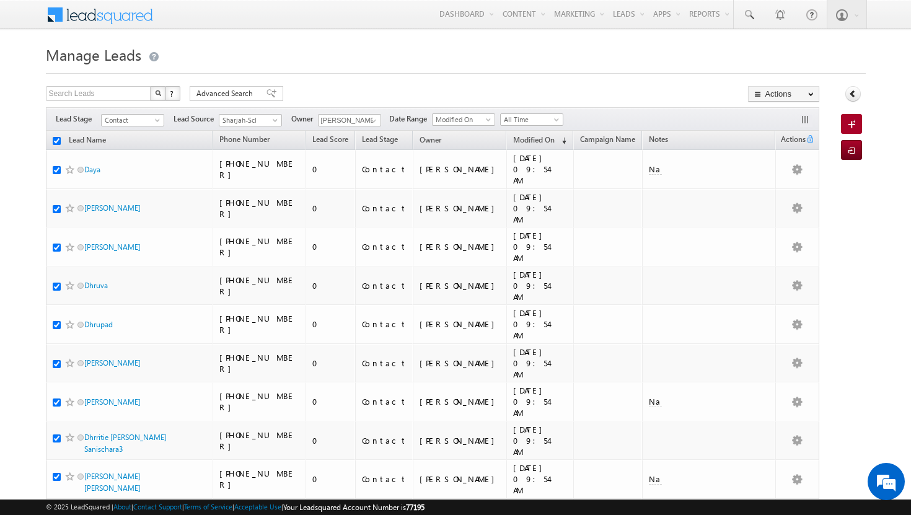
checkbox input "true"
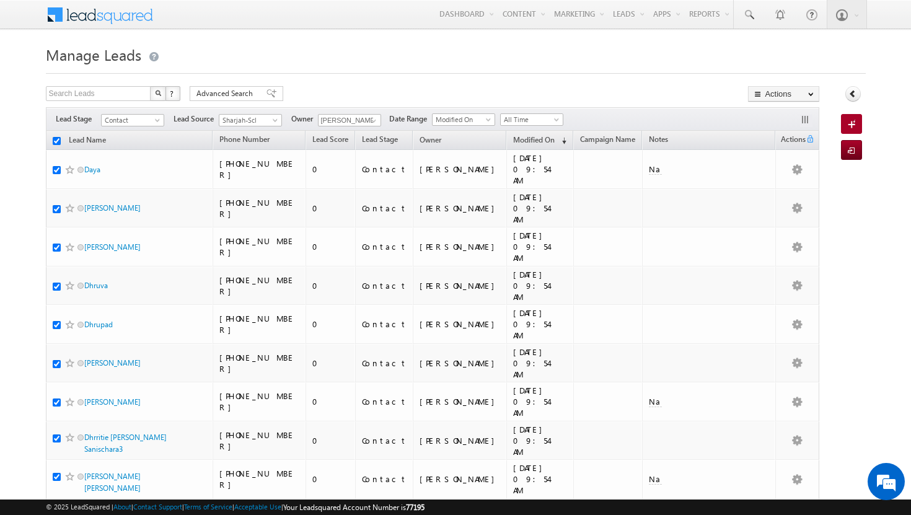
checkbox input "true"
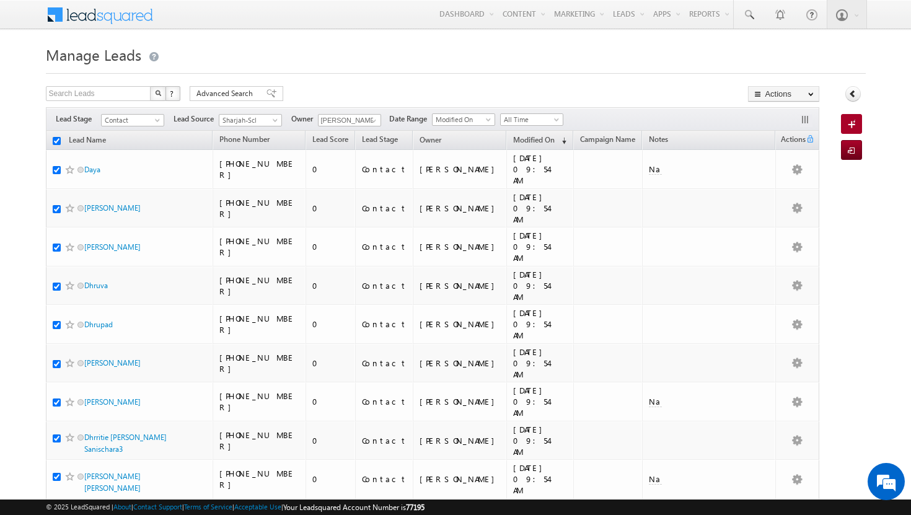
checkbox input "true"
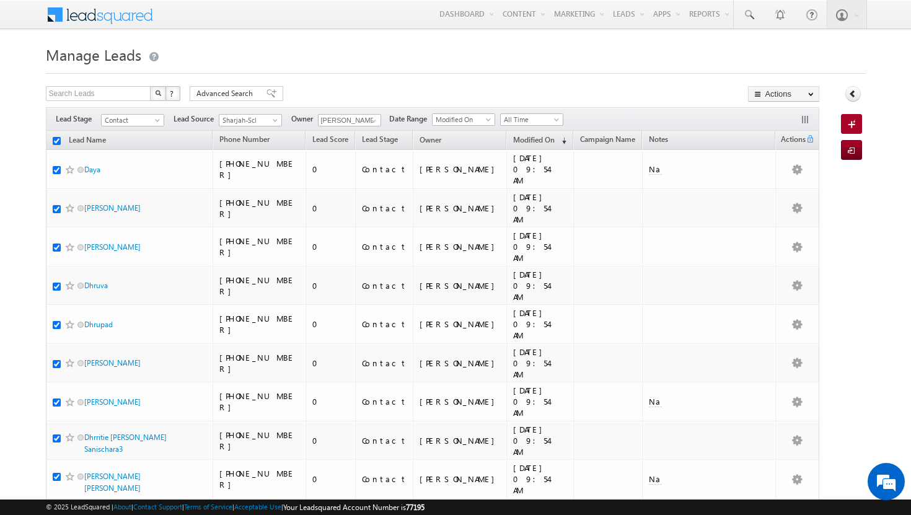
checkbox input "true"
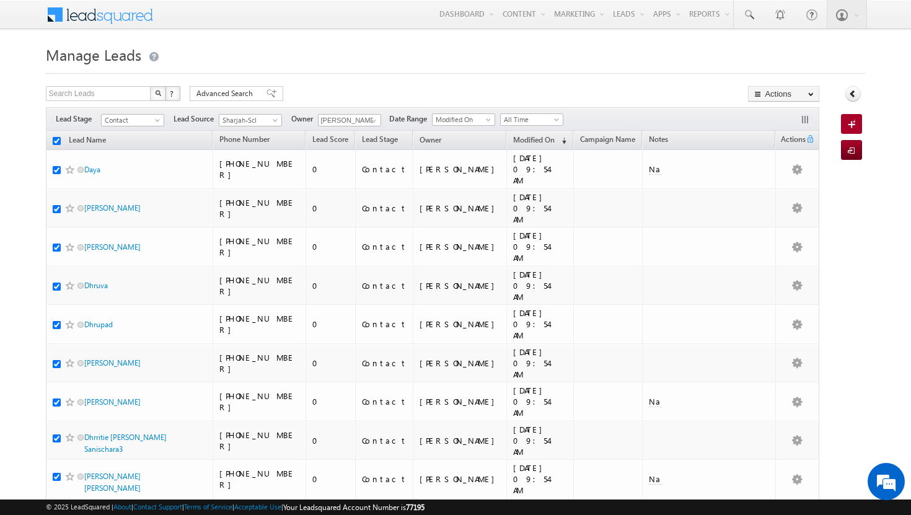
checkbox input "true"
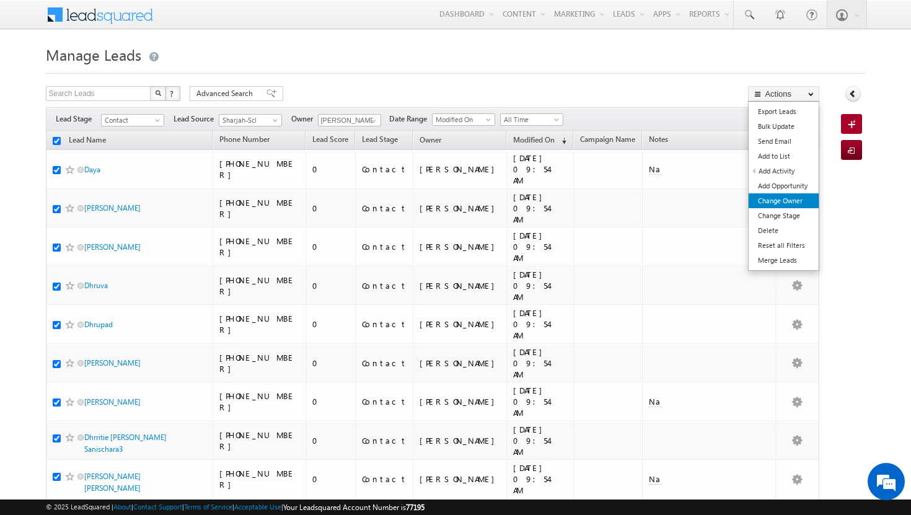
click at [786, 203] on link "Change Owner" at bounding box center [783, 200] width 70 height 15
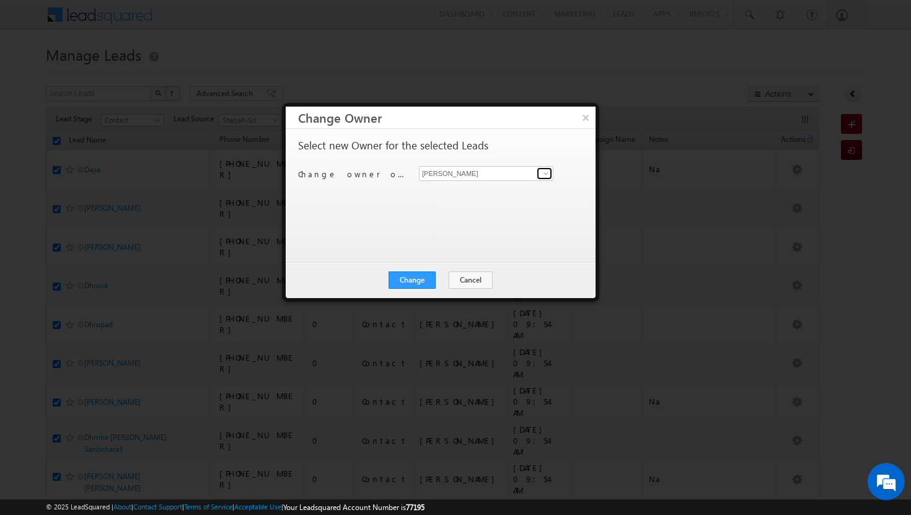
click at [545, 175] on span at bounding box center [546, 174] width 10 height 10
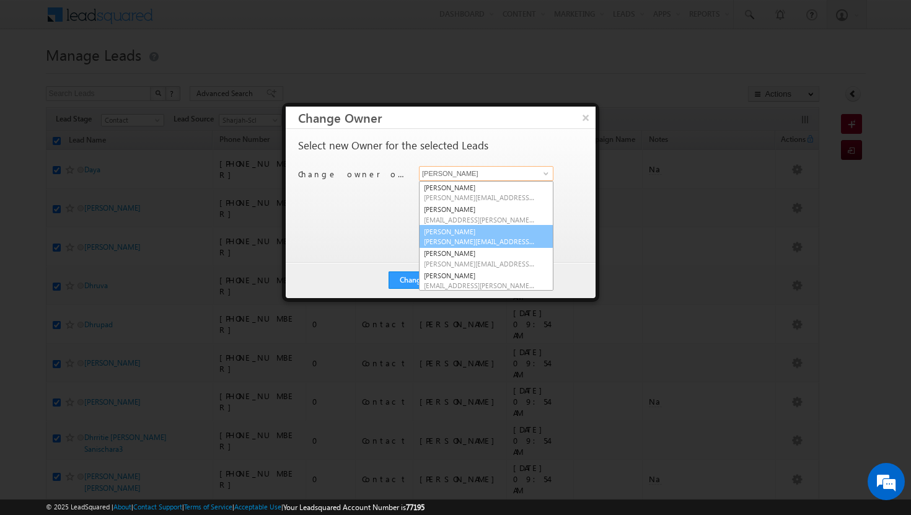
click at [496, 231] on link "athul sajay athul.sajay@indglobal.ae" at bounding box center [486, 237] width 134 height 24
type input "[PERSON_NAME]"
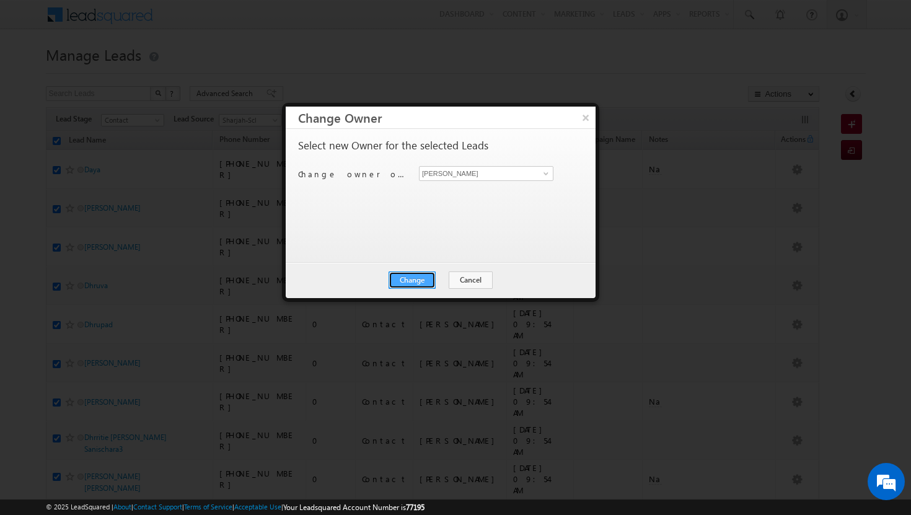
click at [414, 276] on button "Change" at bounding box center [411, 279] width 47 height 17
click at [439, 278] on button "Close" at bounding box center [443, 279] width 40 height 17
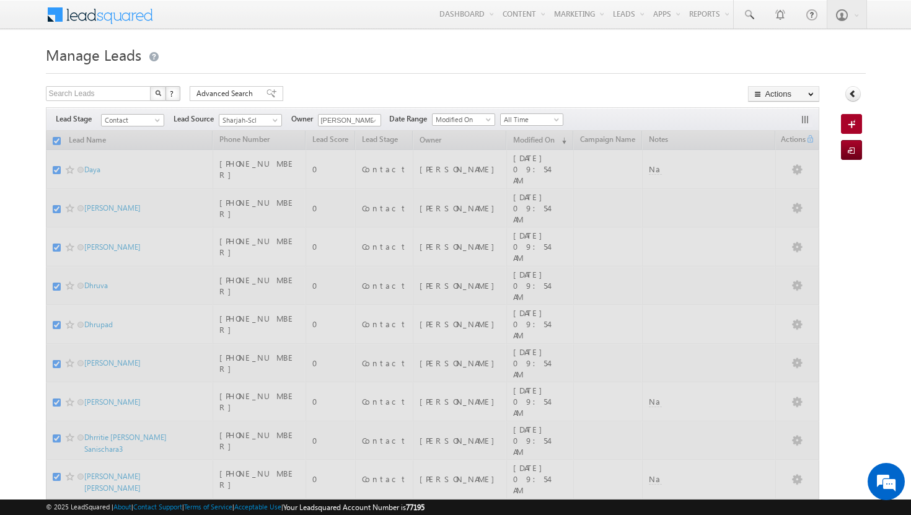
checkbox input "false"
